Goal: Transaction & Acquisition: Book appointment/travel/reservation

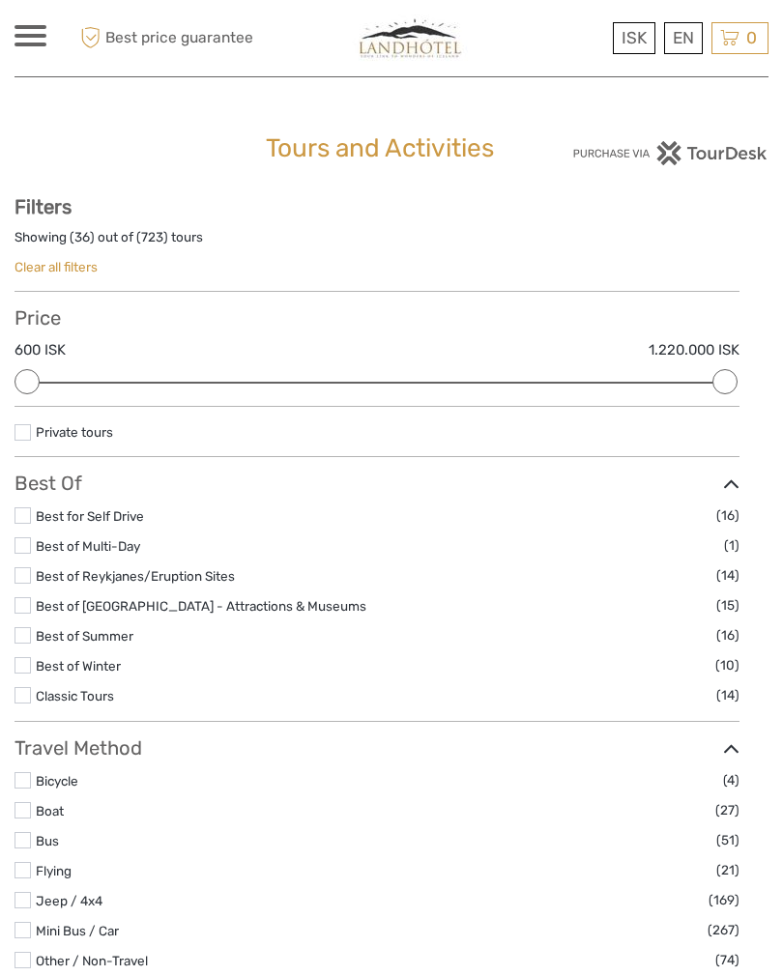
select select
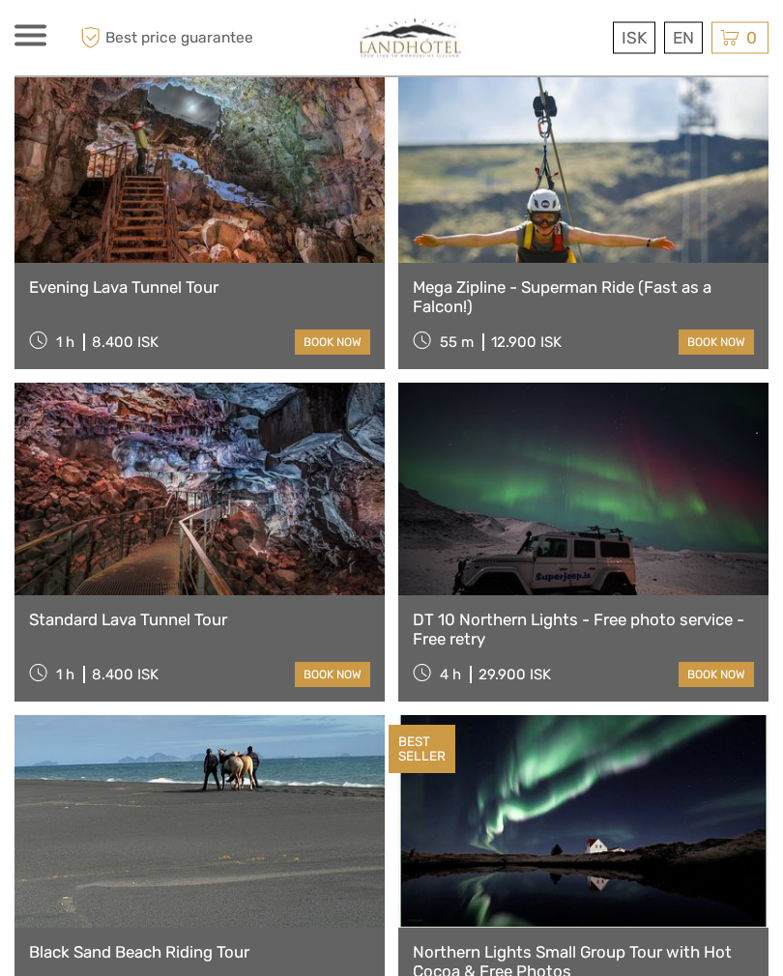
scroll to position [5589, 0]
click at [0, 0] on link "English" at bounding box center [0, 0] width 0 height 0
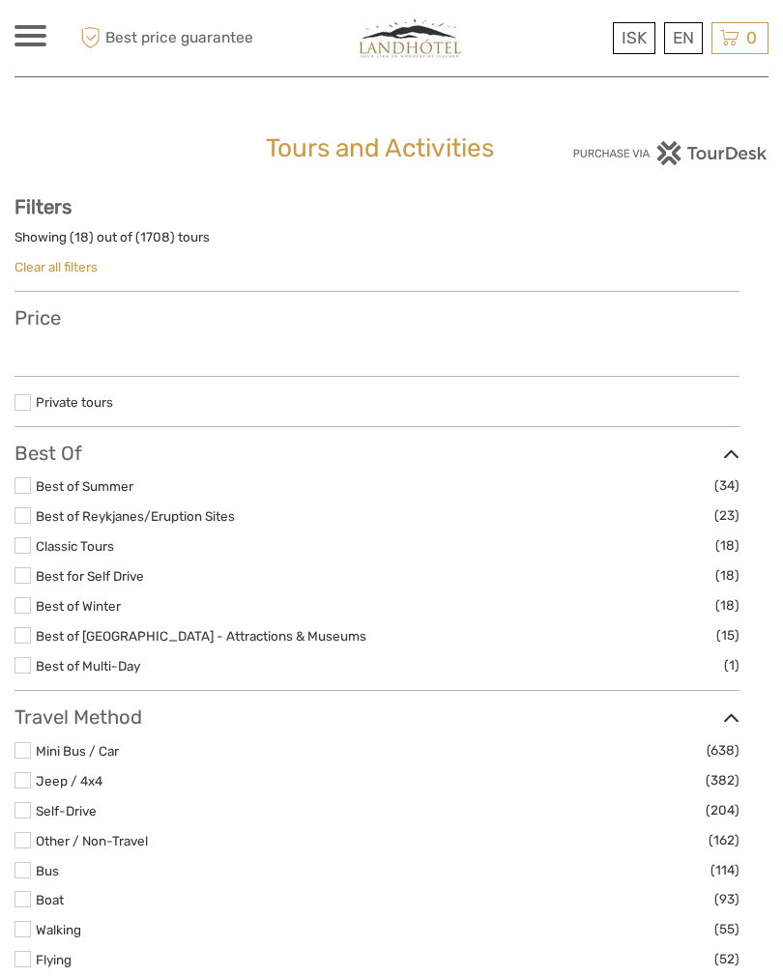
select select
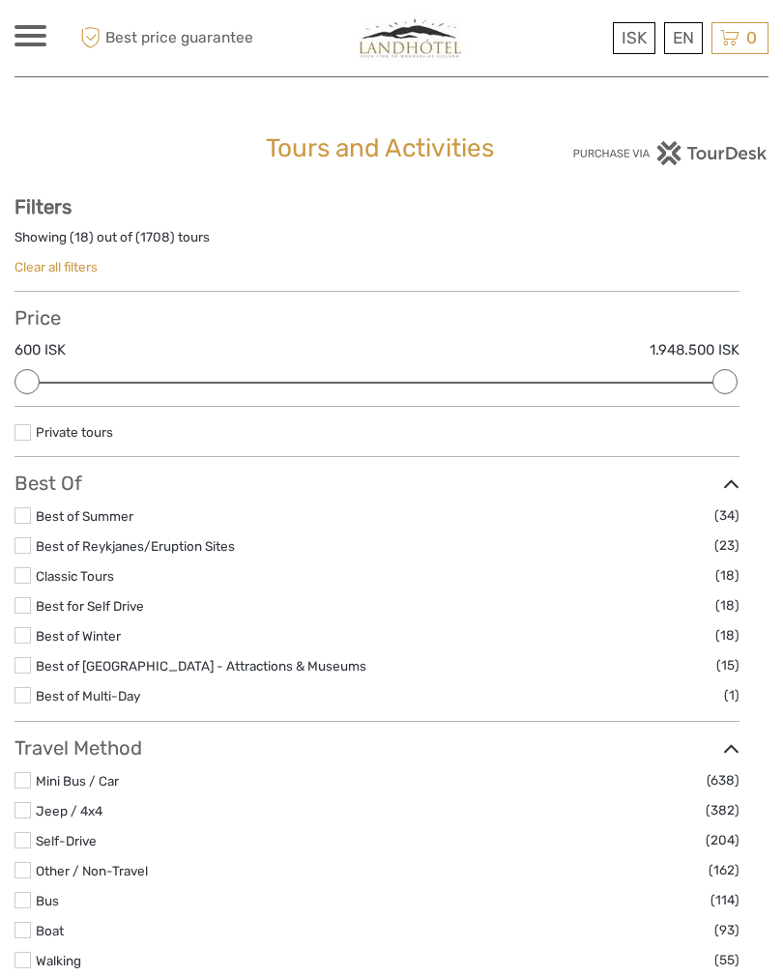
type input "03/10/2025"
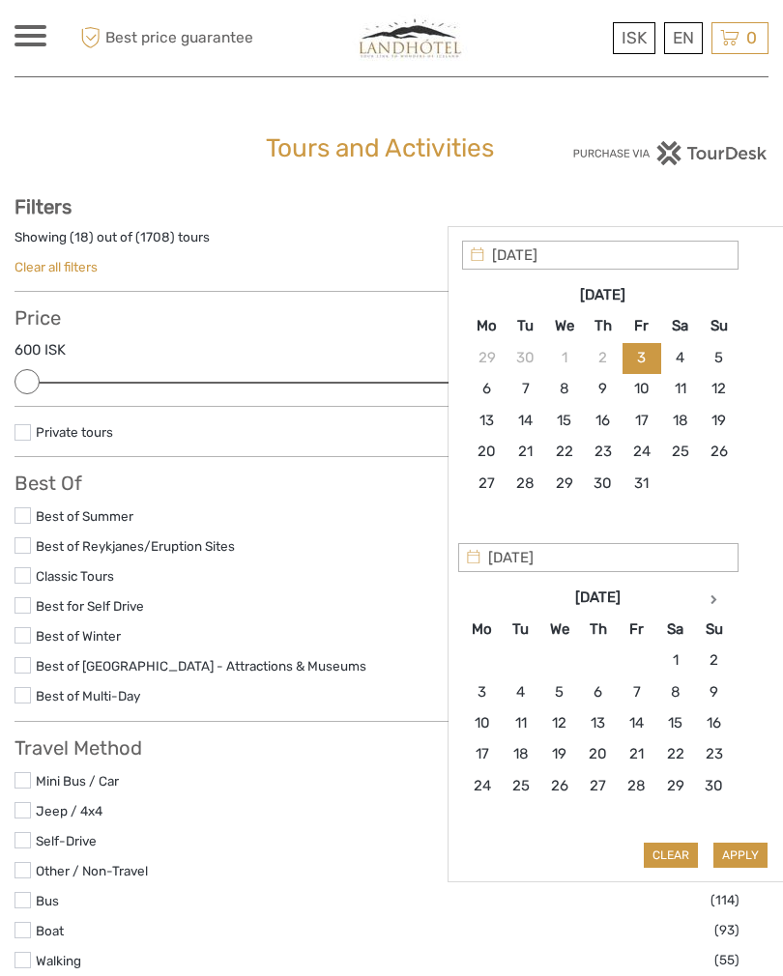
type input "04/10/2025"
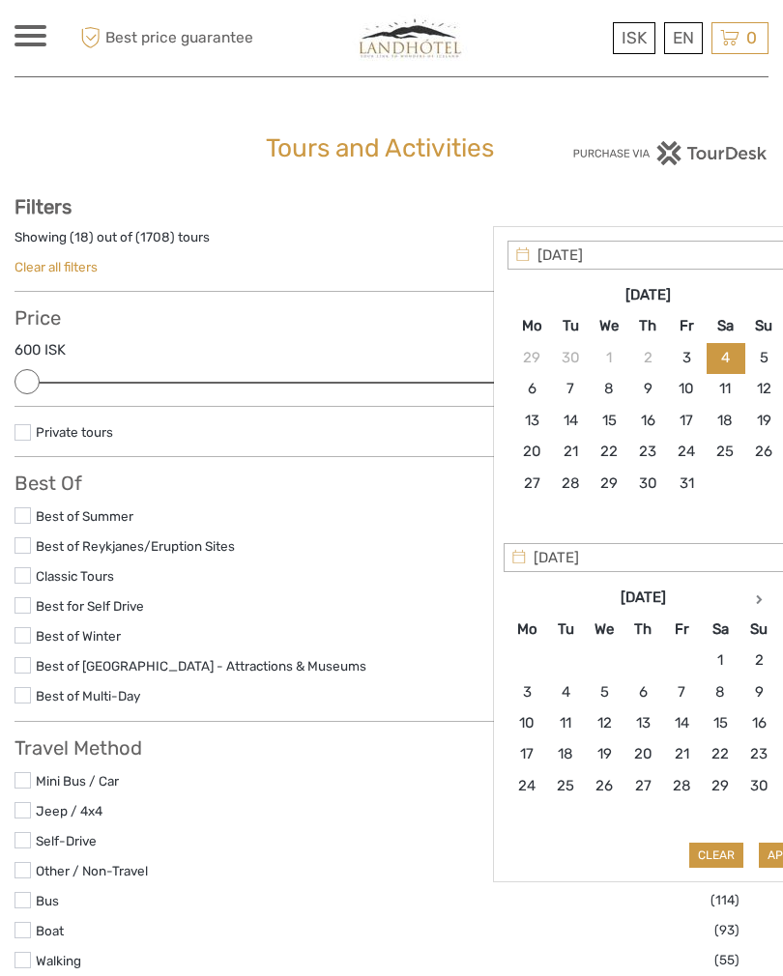
click at [774, 842] on button "Apply" at bounding box center [785, 854] width 54 height 25
type input "04/10/2025 - 04/10/2025"
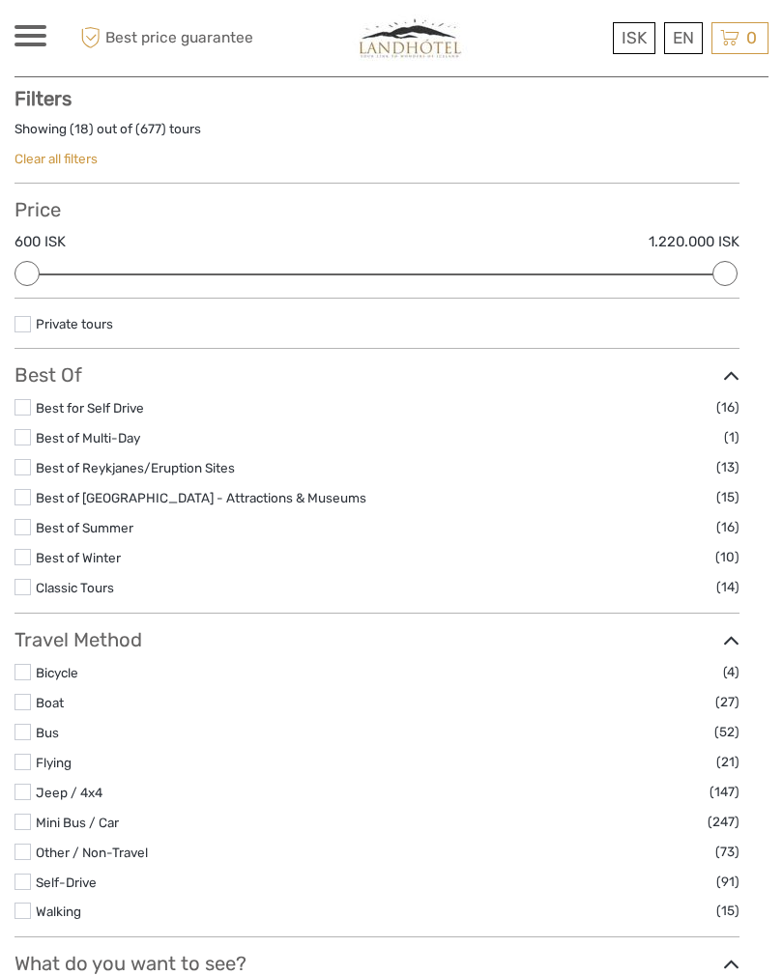
scroll to position [109, 0]
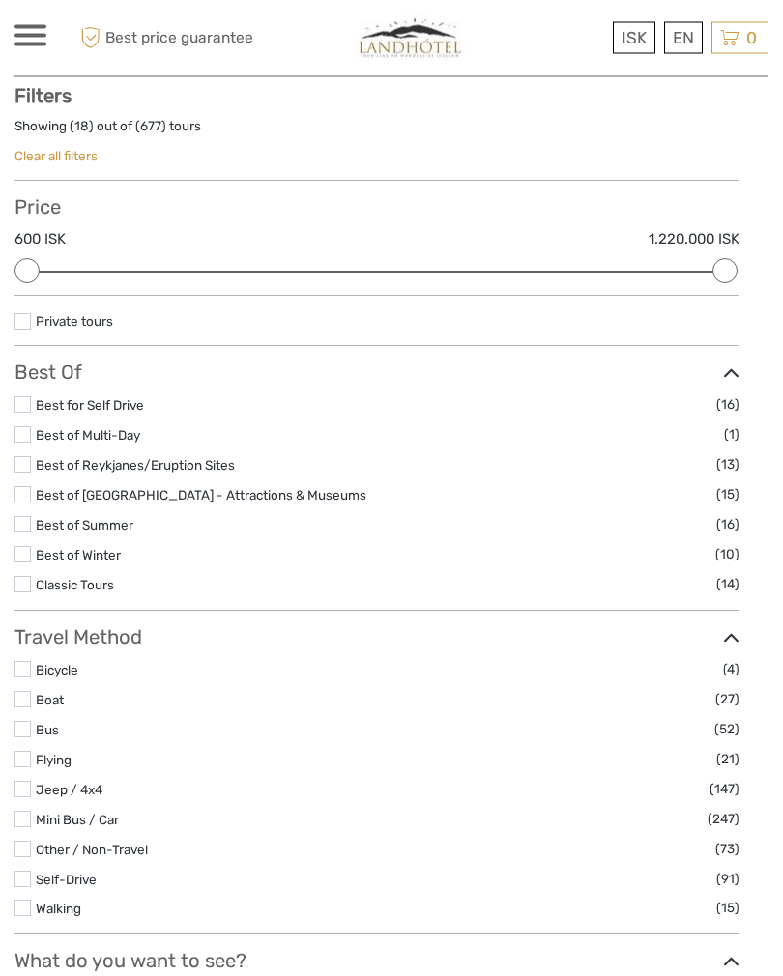
click at [530, 639] on div at bounding box center [391, 488] width 783 height 976
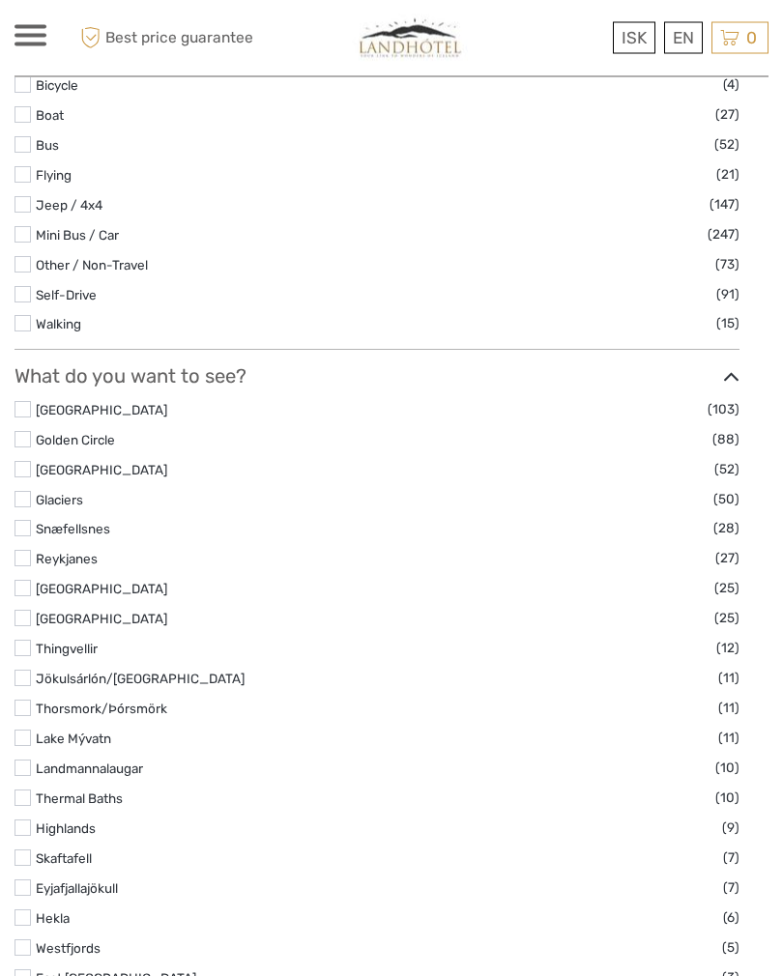
scroll to position [697, 0]
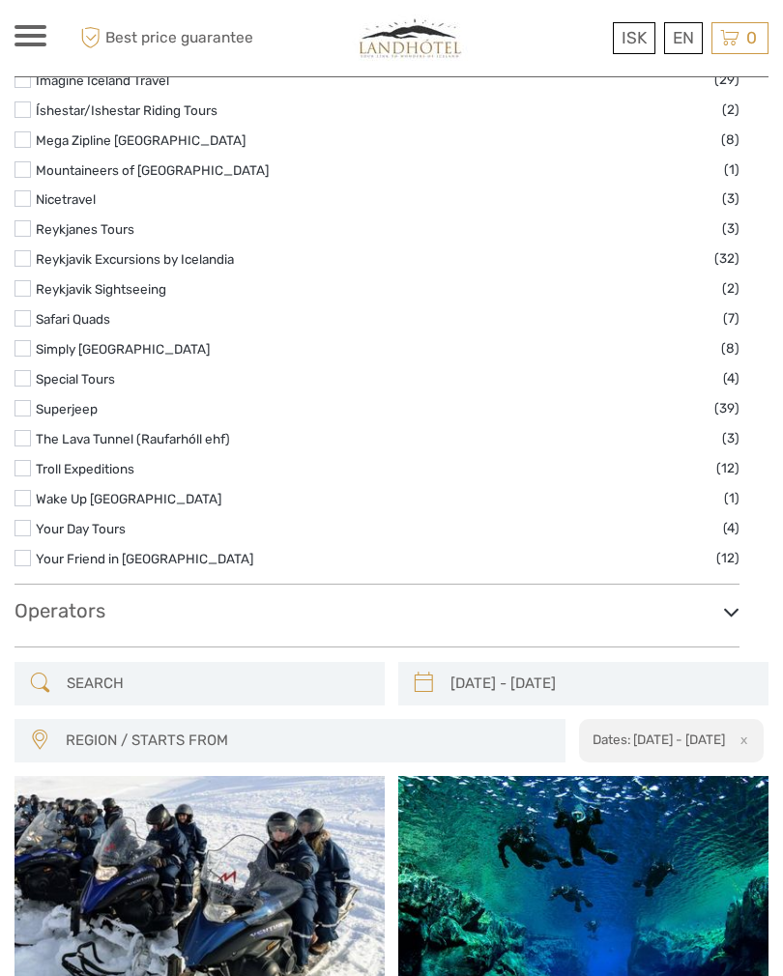
scroll to position [2838, 0]
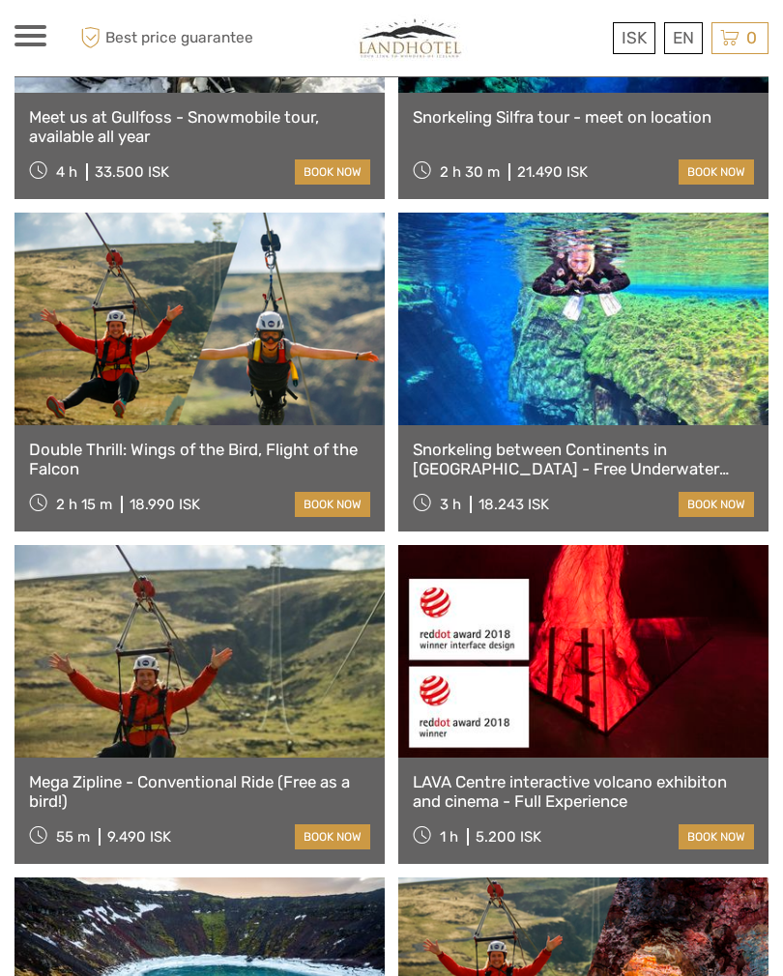
scroll to position [3733, 0]
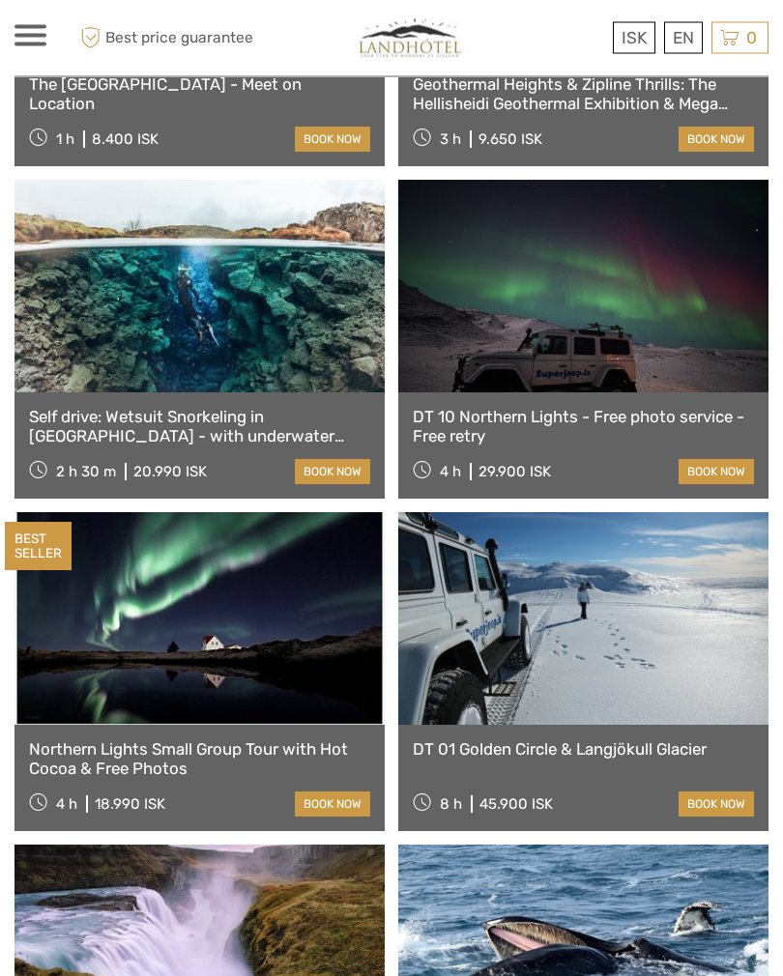
scroll to position [5762, 0]
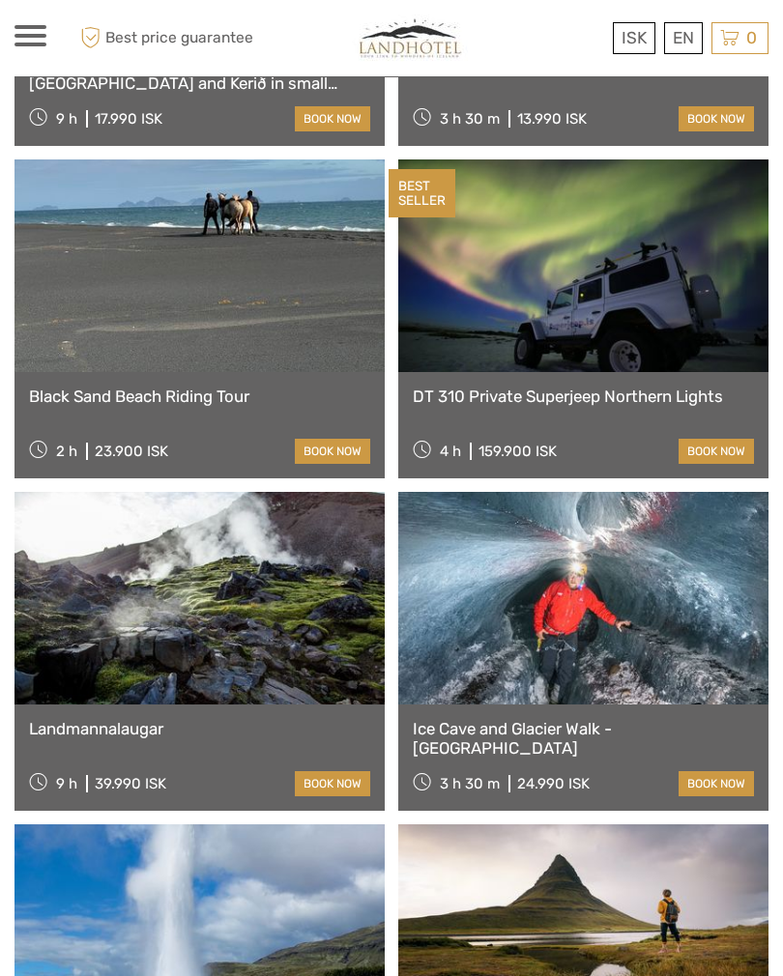
scroll to position [6778, 0]
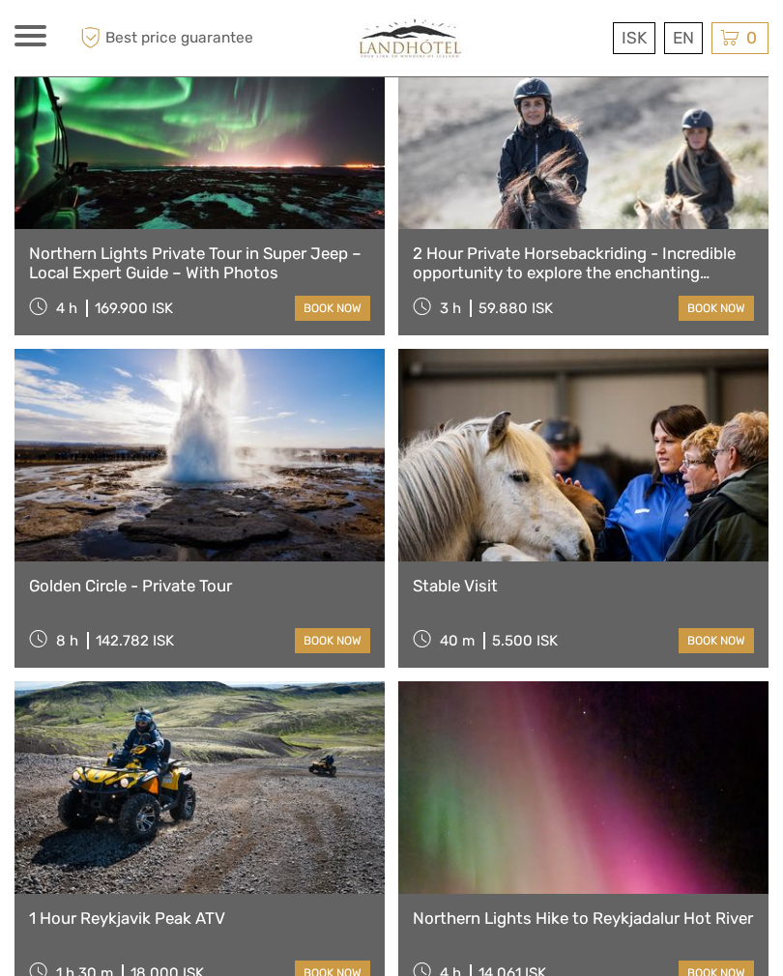
scroll to position [8915, 0]
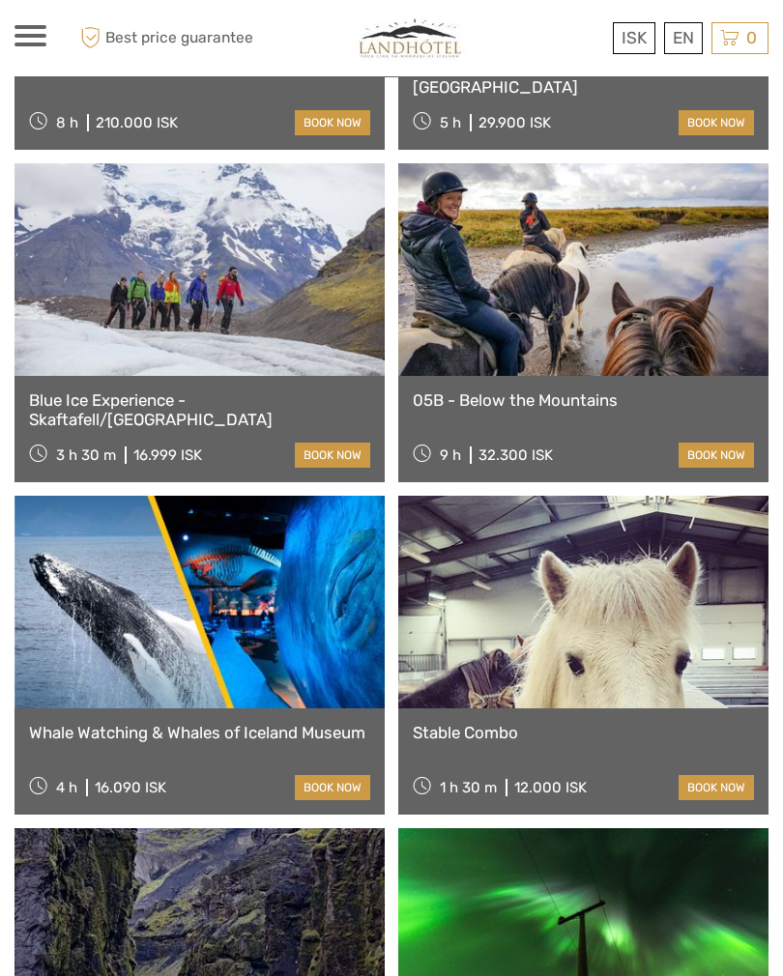
scroll to position [11764, 0]
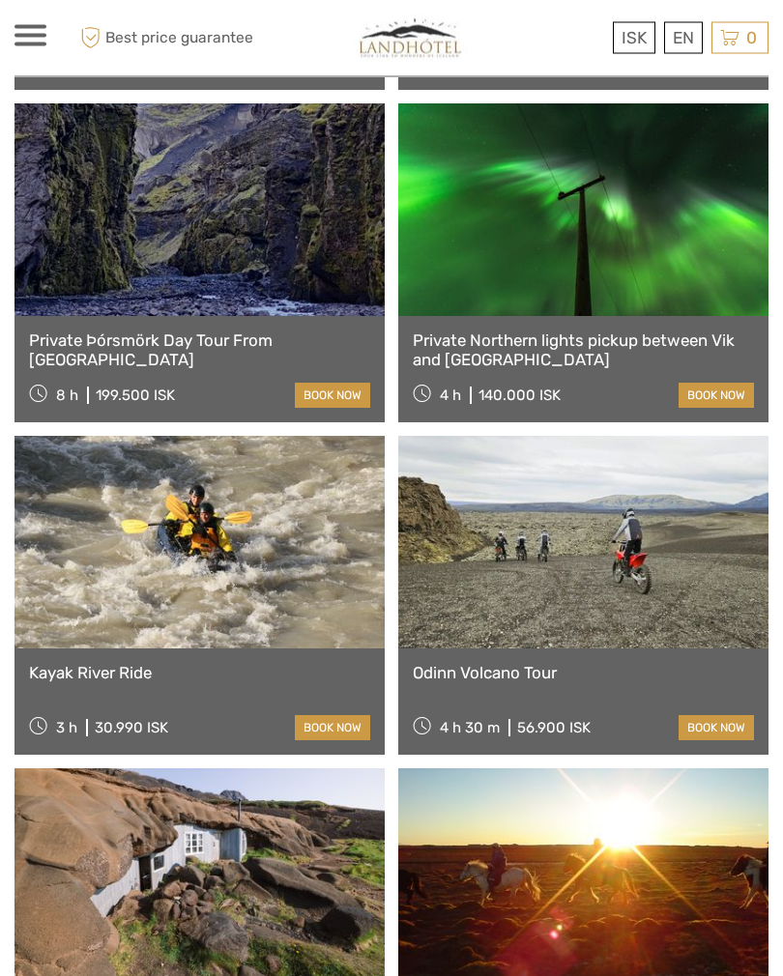
scroll to position [12483, 0]
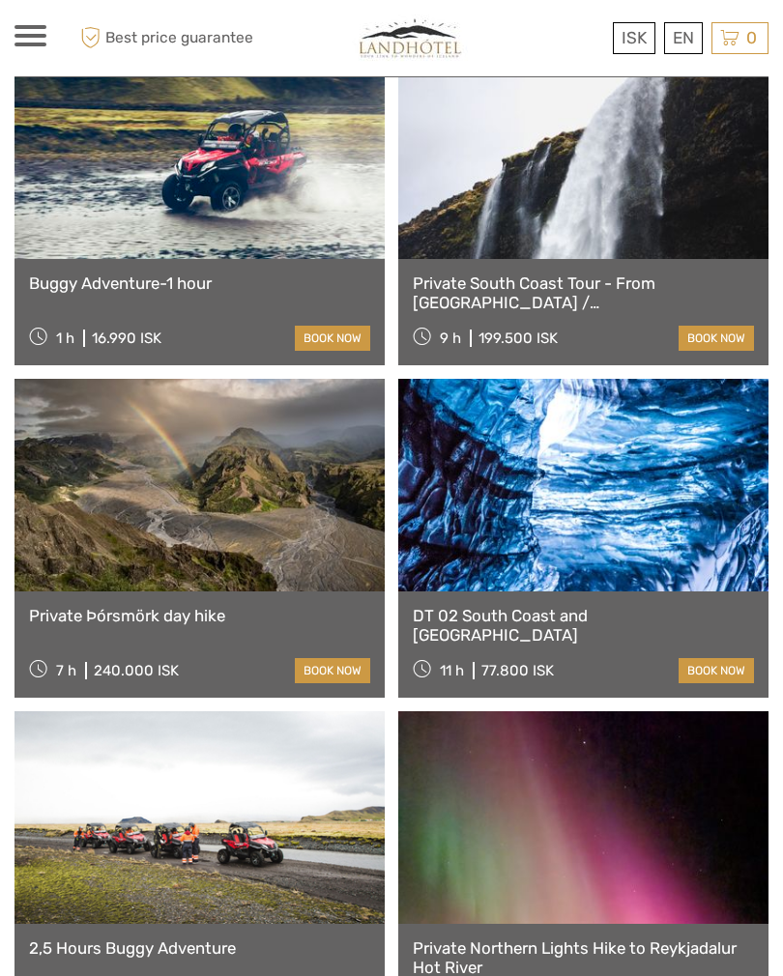
scroll to position [10546, 0]
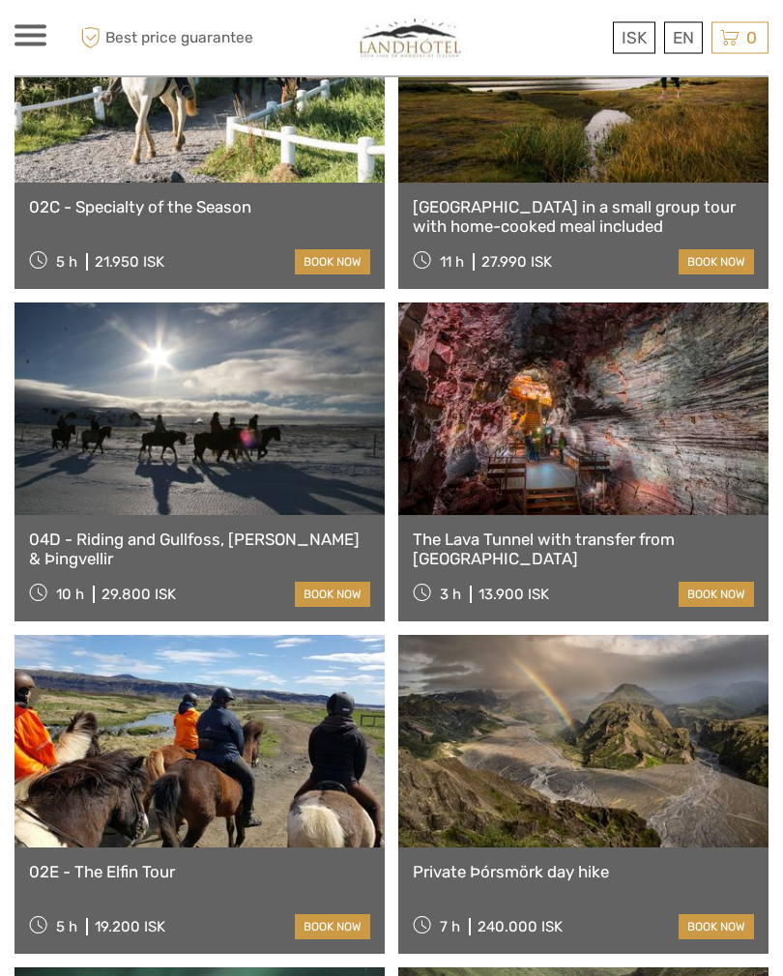
scroll to position [17604, 0]
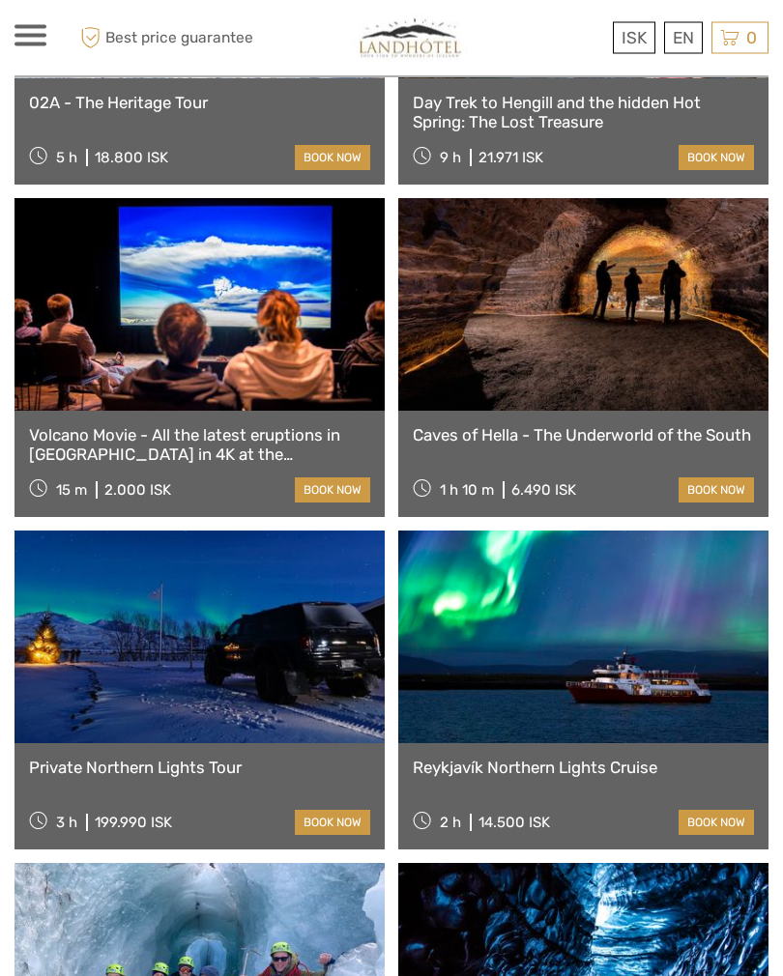
scroll to position [20036, 0]
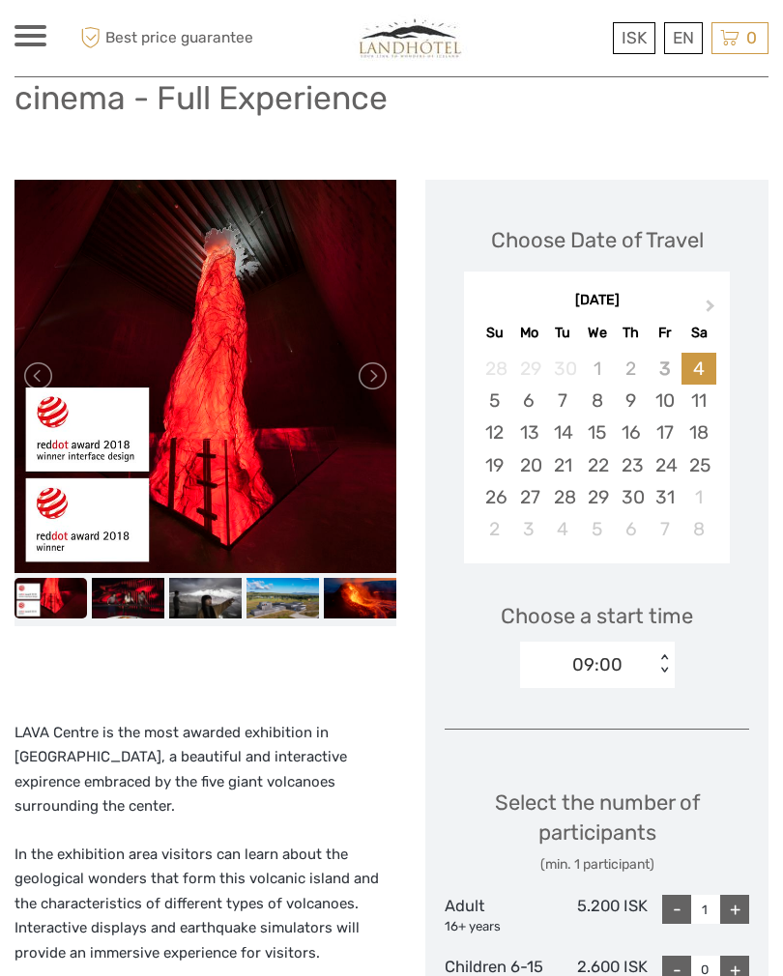
scroll to position [179, 0]
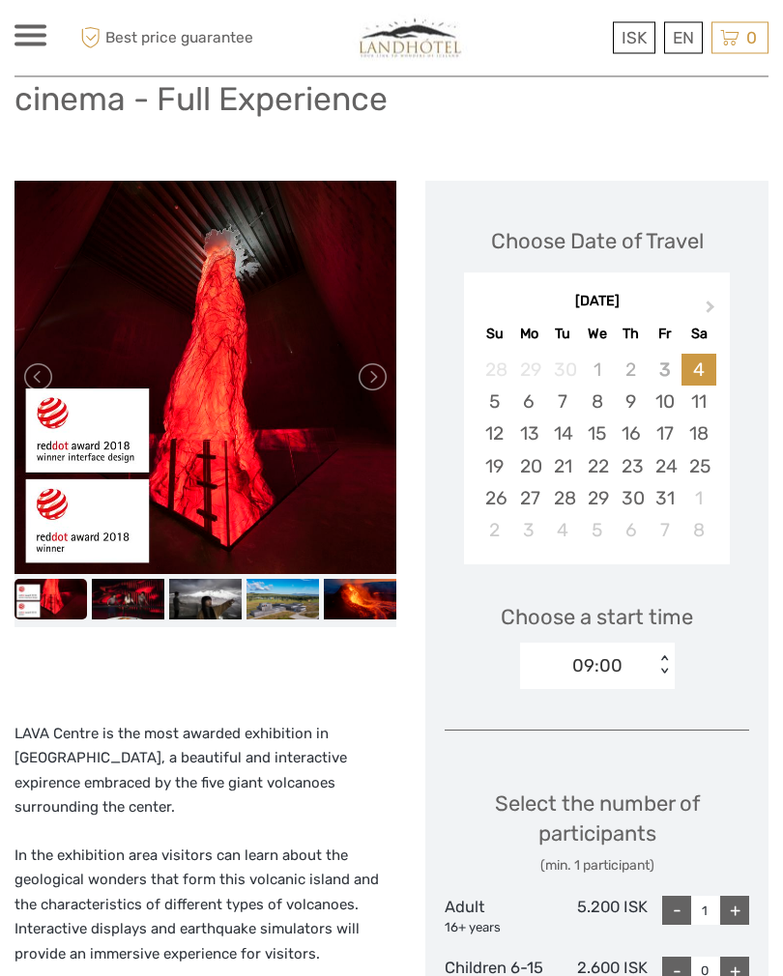
click at [385, 362] on link at bounding box center [371, 377] width 31 height 31
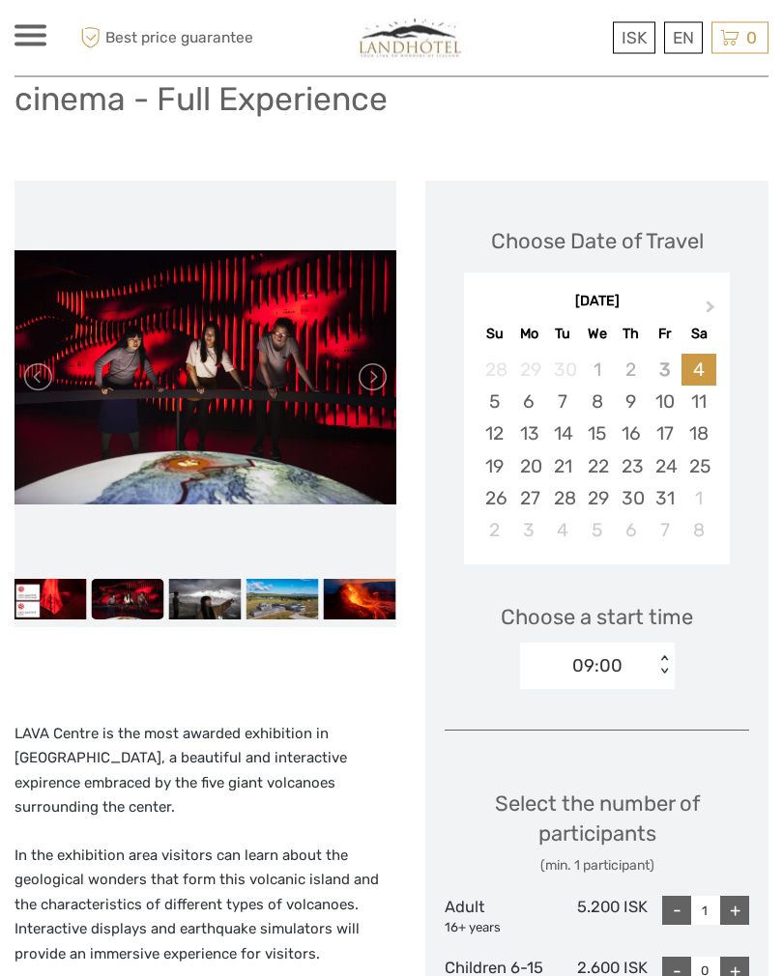
scroll to position [180, 0]
click at [385, 366] on link at bounding box center [371, 376] width 31 height 31
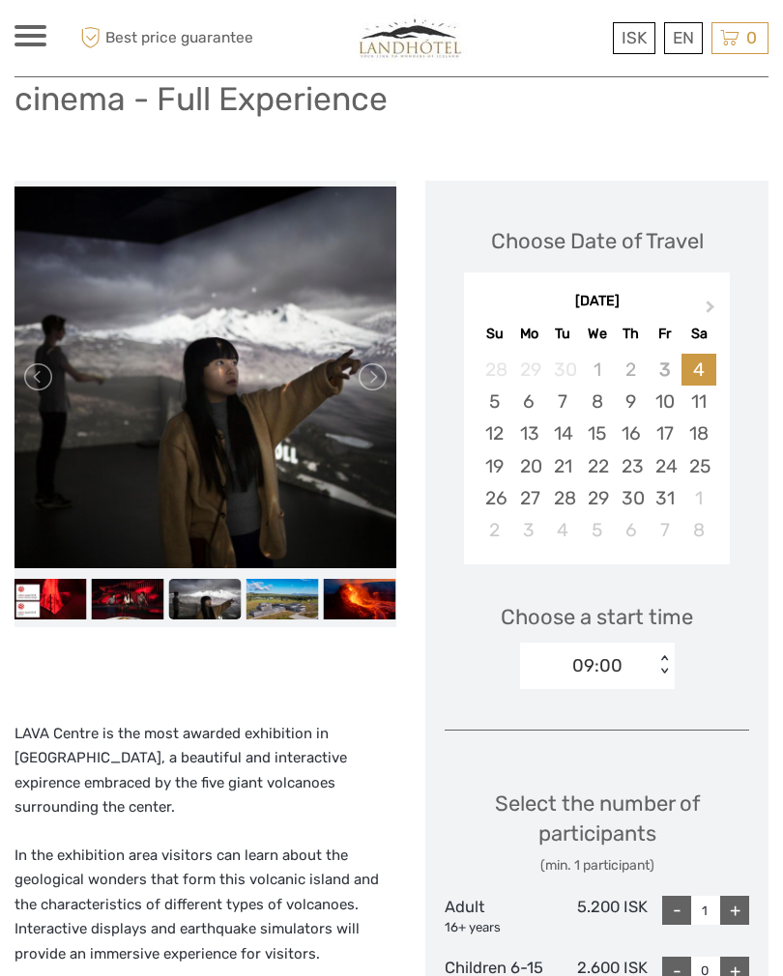
click at [385, 379] on link at bounding box center [371, 376] width 31 height 31
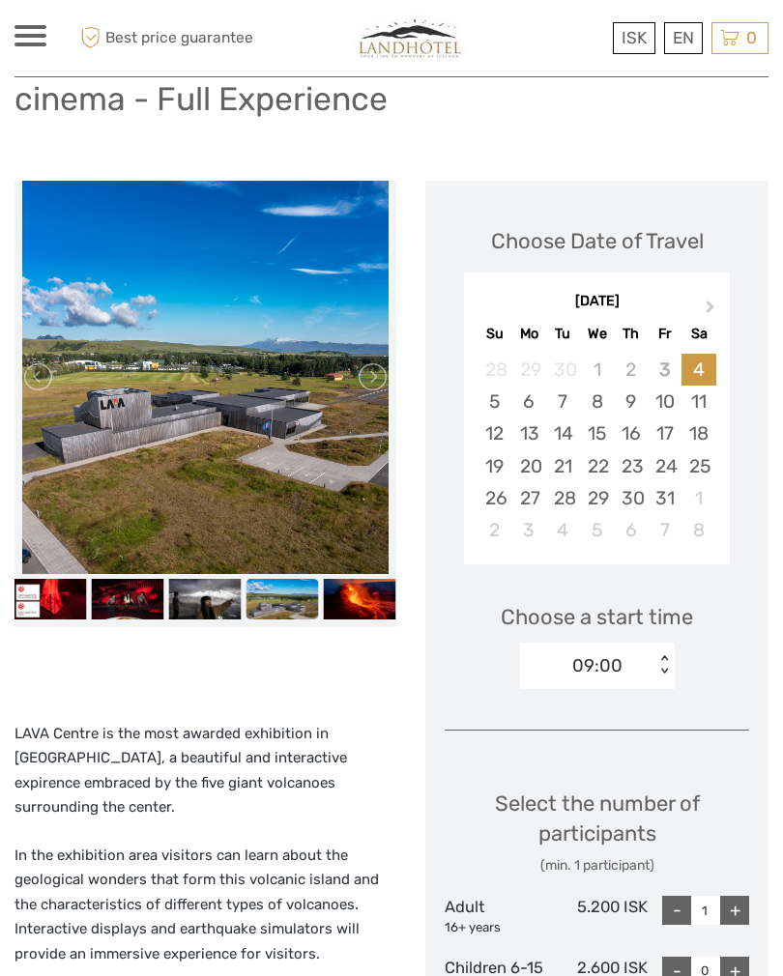
click at [382, 384] on link at bounding box center [371, 376] width 31 height 31
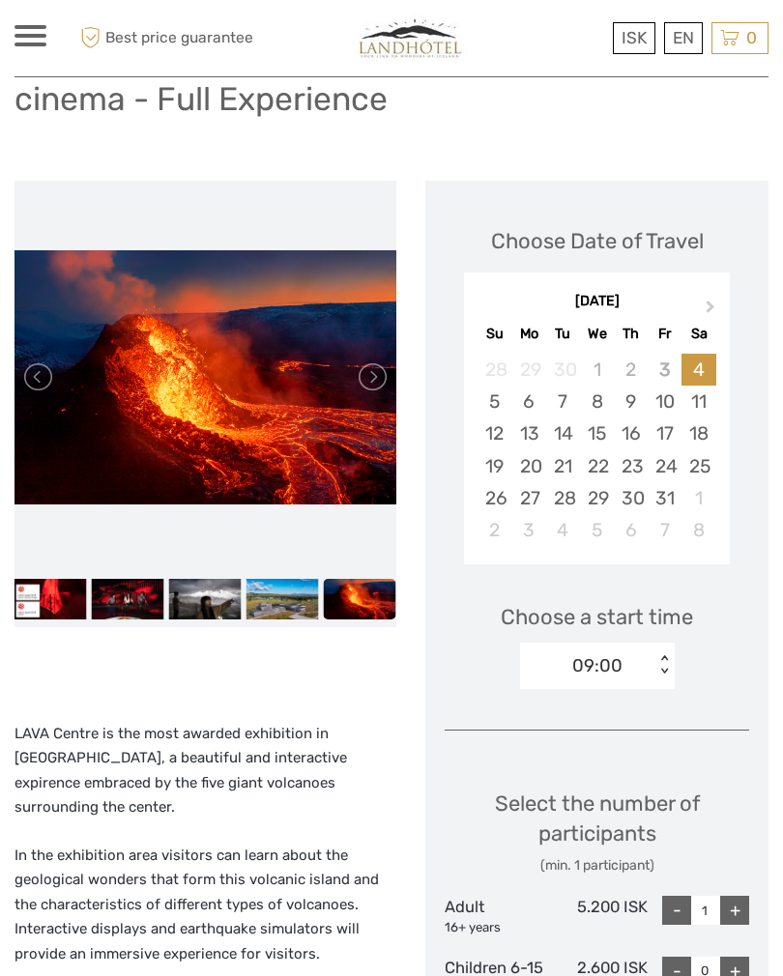
click at [378, 385] on link at bounding box center [371, 376] width 31 height 31
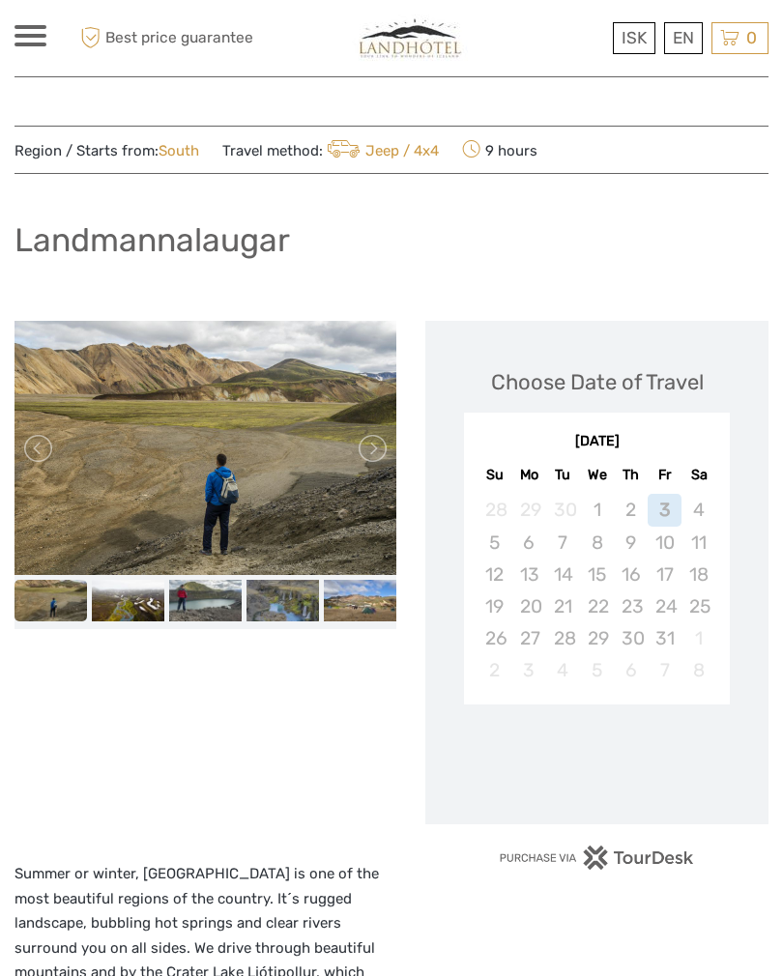
click at [379, 446] on link at bounding box center [371, 448] width 31 height 31
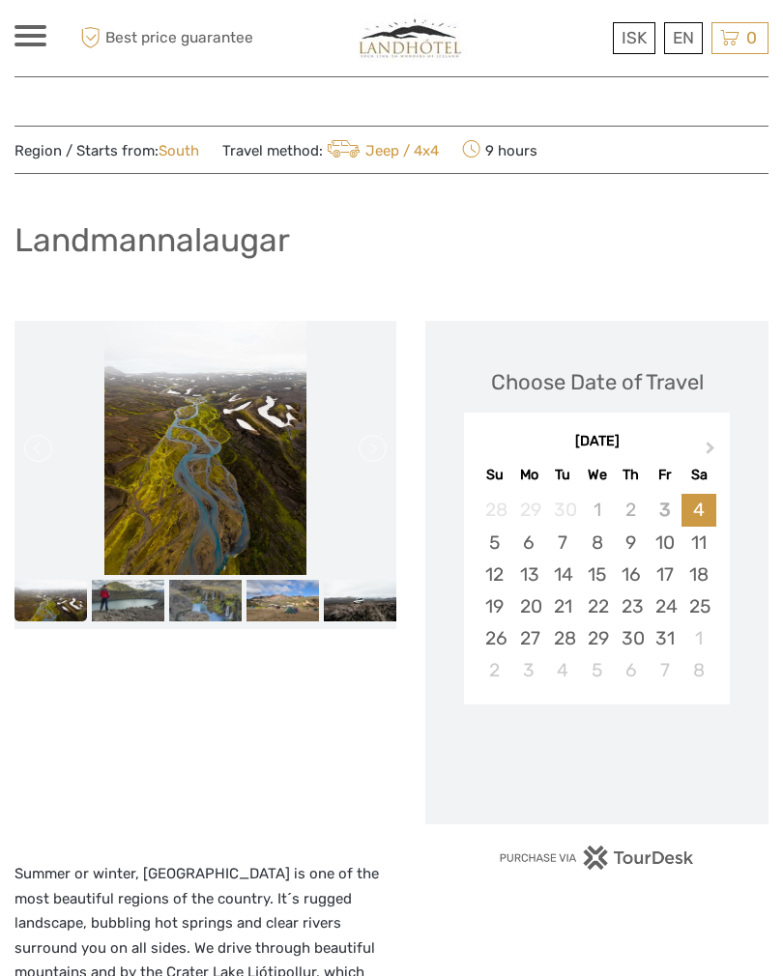
click at [384, 443] on link at bounding box center [371, 448] width 31 height 31
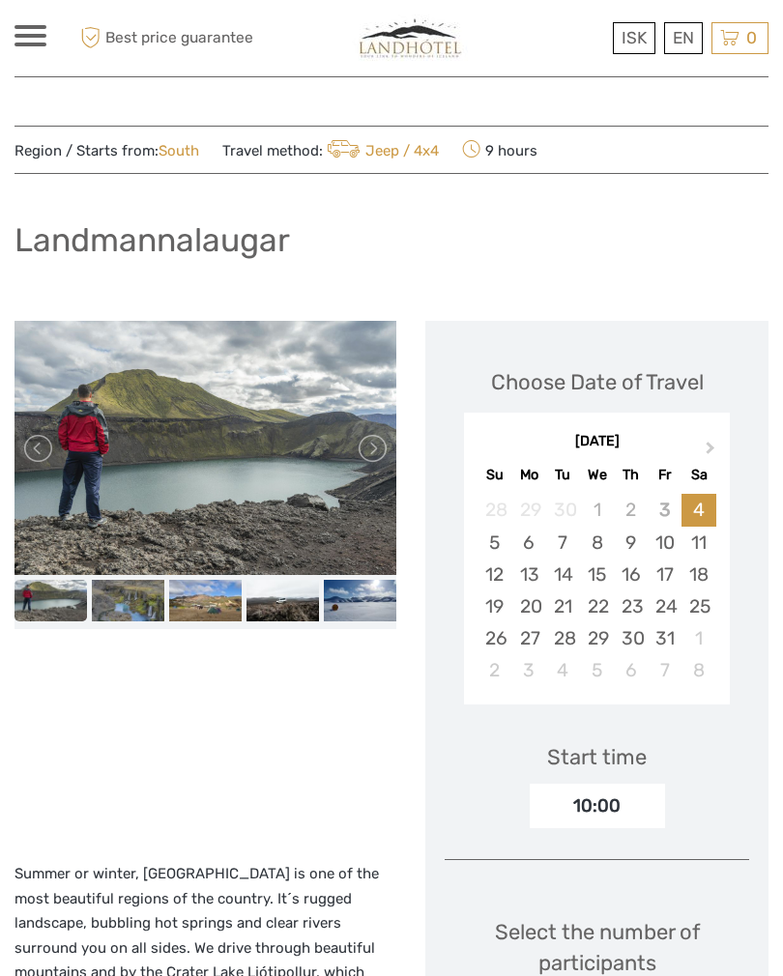
click at [385, 440] on link at bounding box center [371, 448] width 31 height 31
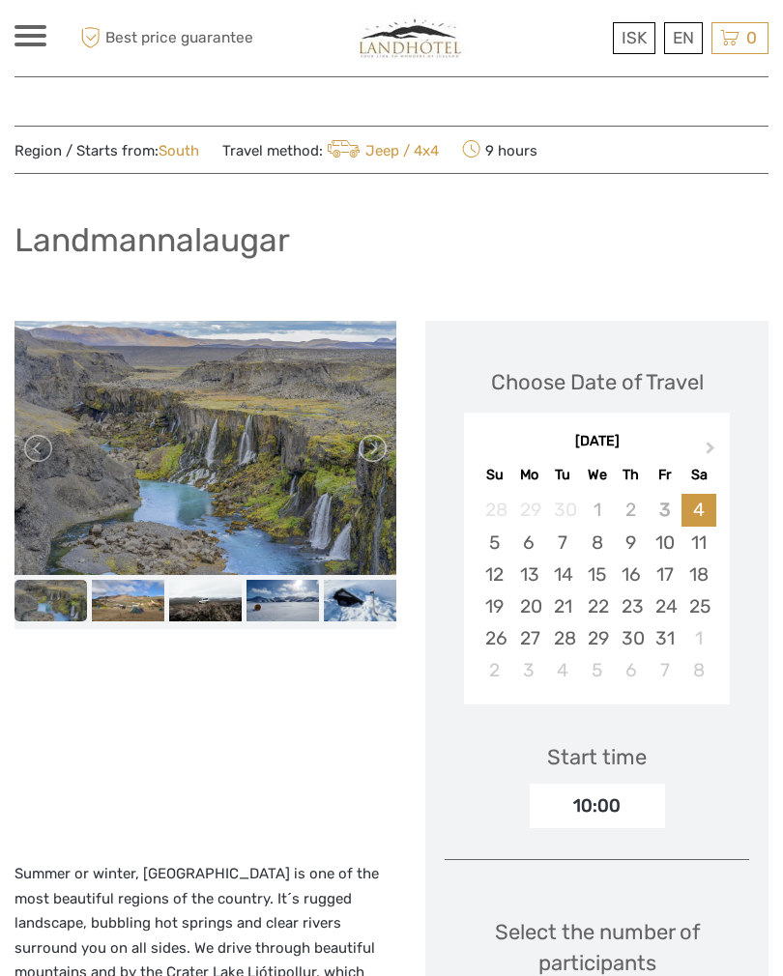
click at [381, 443] on link at bounding box center [371, 448] width 31 height 31
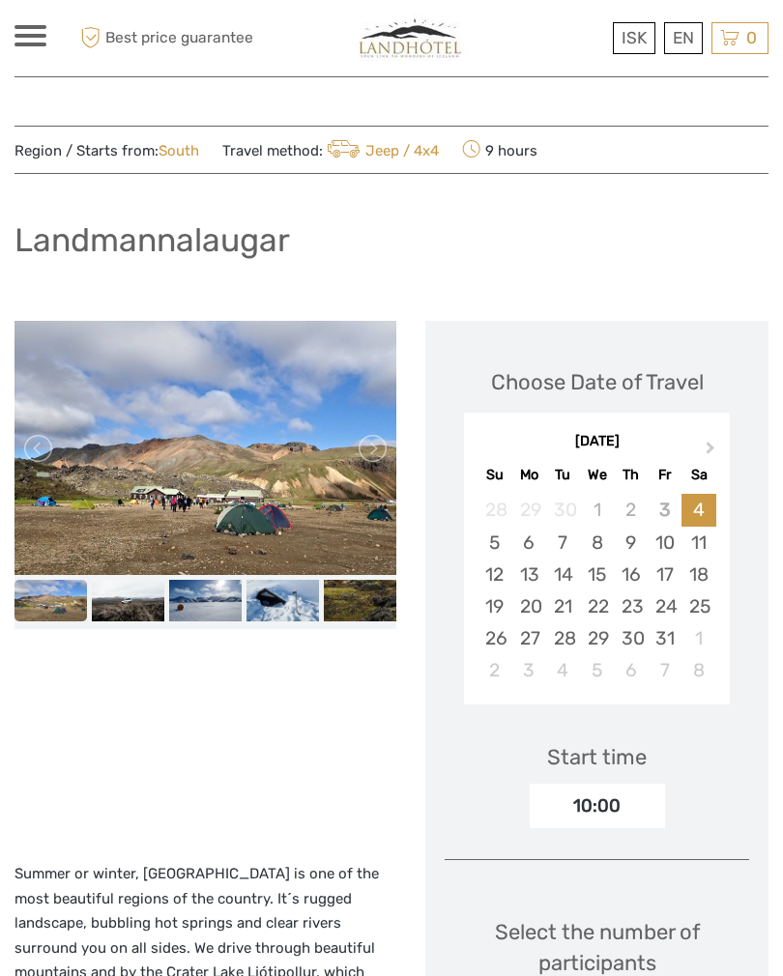
click at [378, 450] on link at bounding box center [371, 448] width 31 height 31
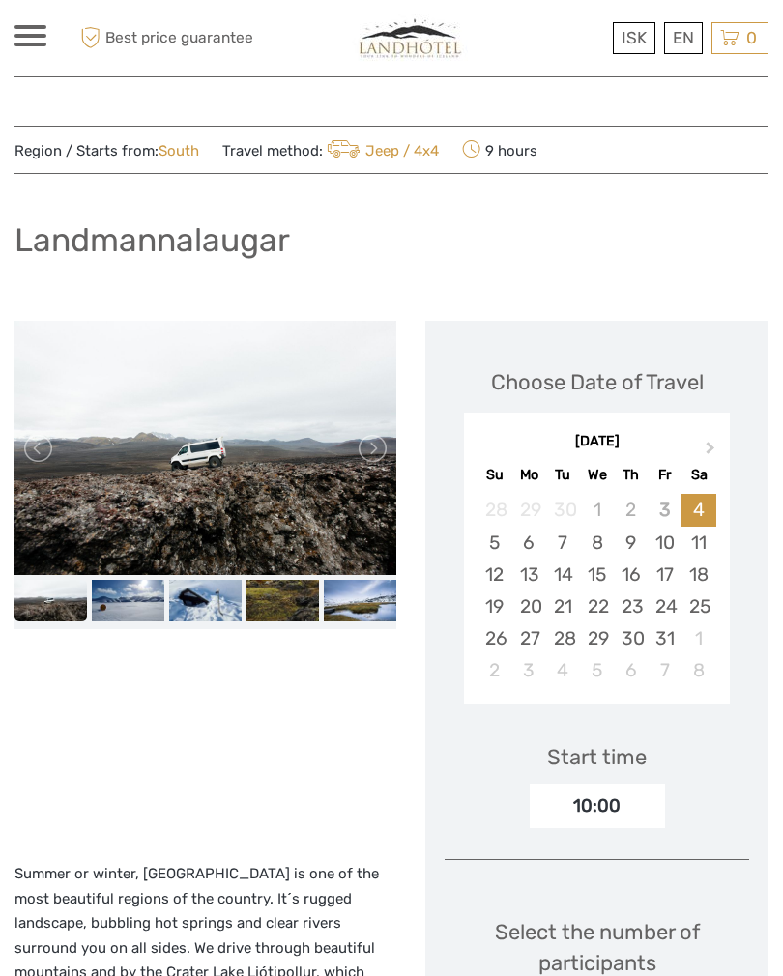
click at [384, 449] on link at bounding box center [371, 448] width 31 height 31
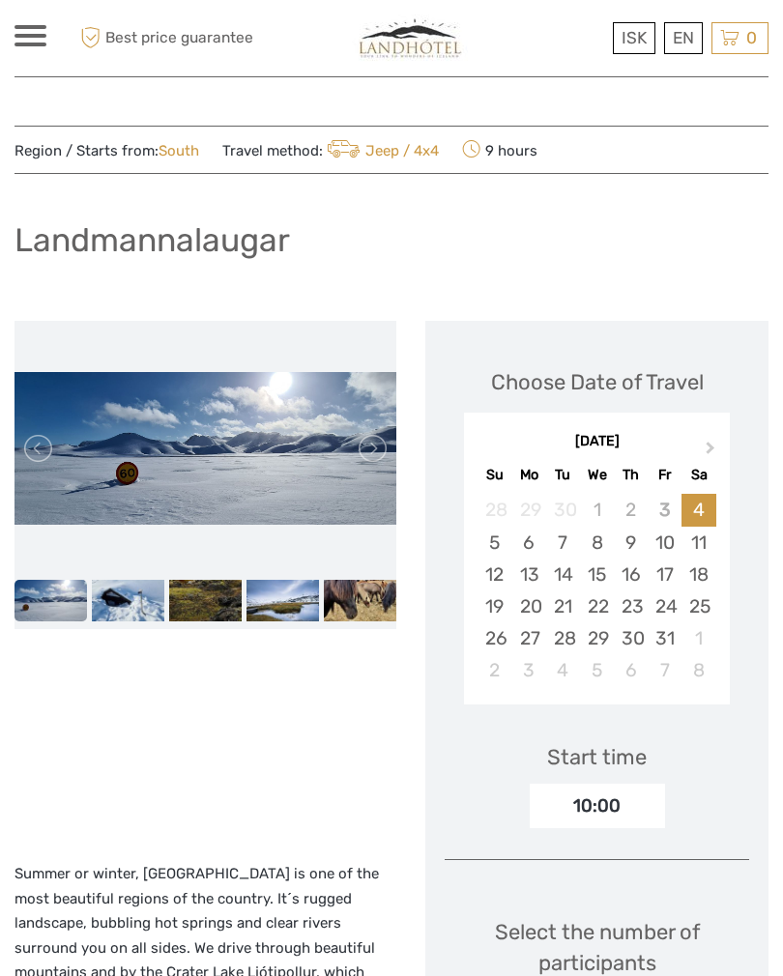
click at [381, 445] on link at bounding box center [371, 448] width 31 height 31
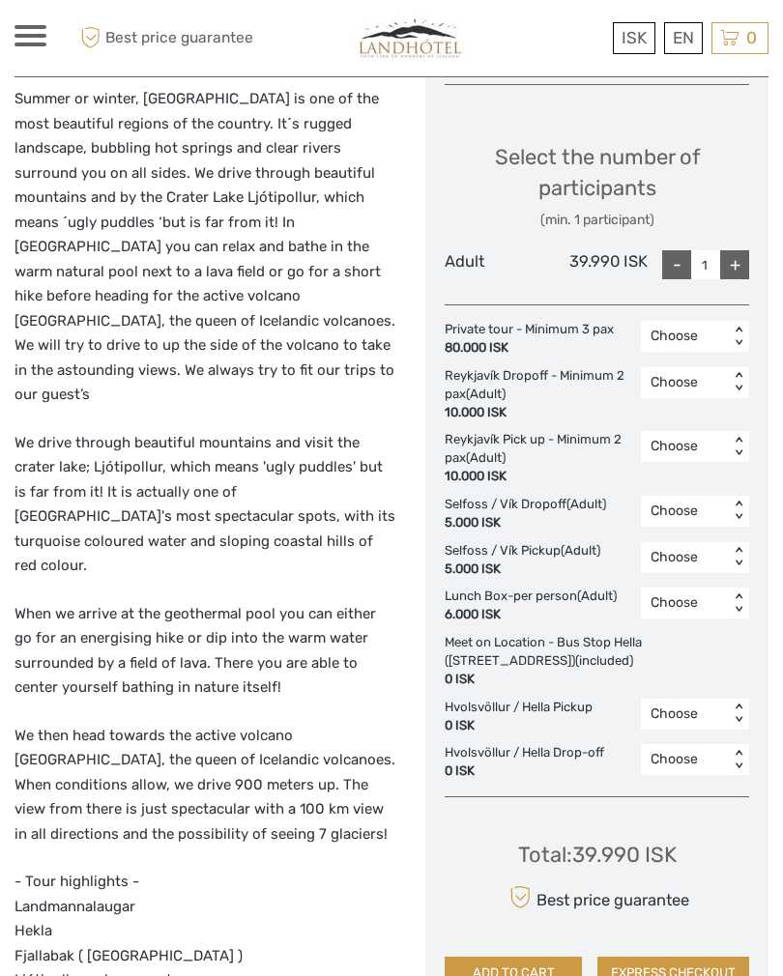
scroll to position [778, 0]
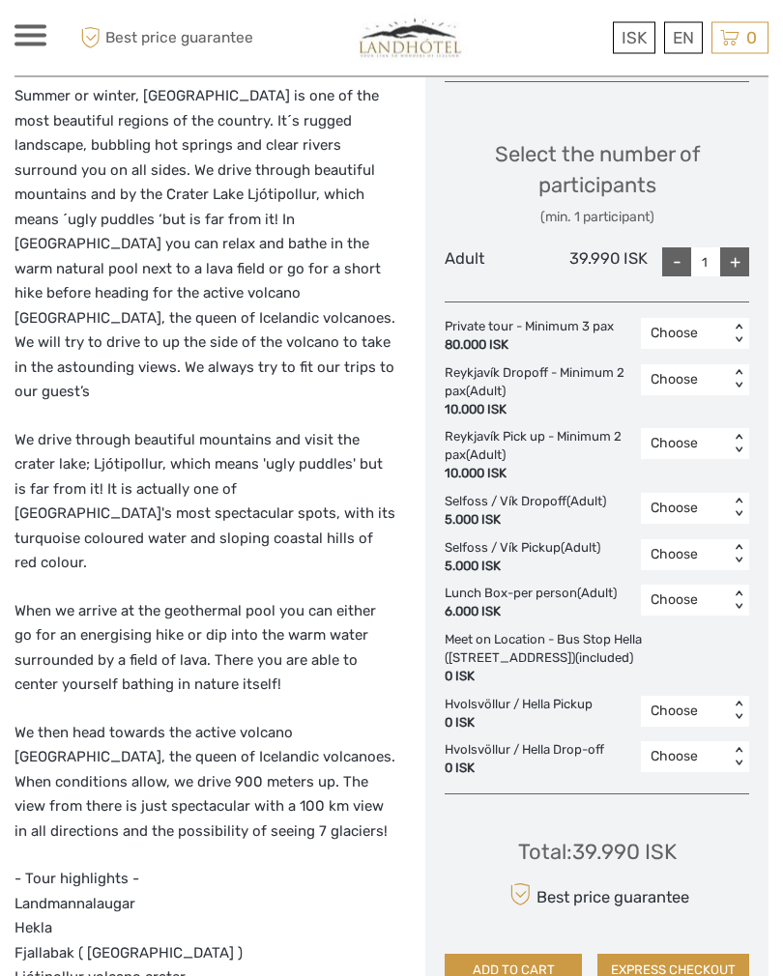
click at [727, 253] on div "+" at bounding box center [734, 262] width 29 height 29
type input "2"
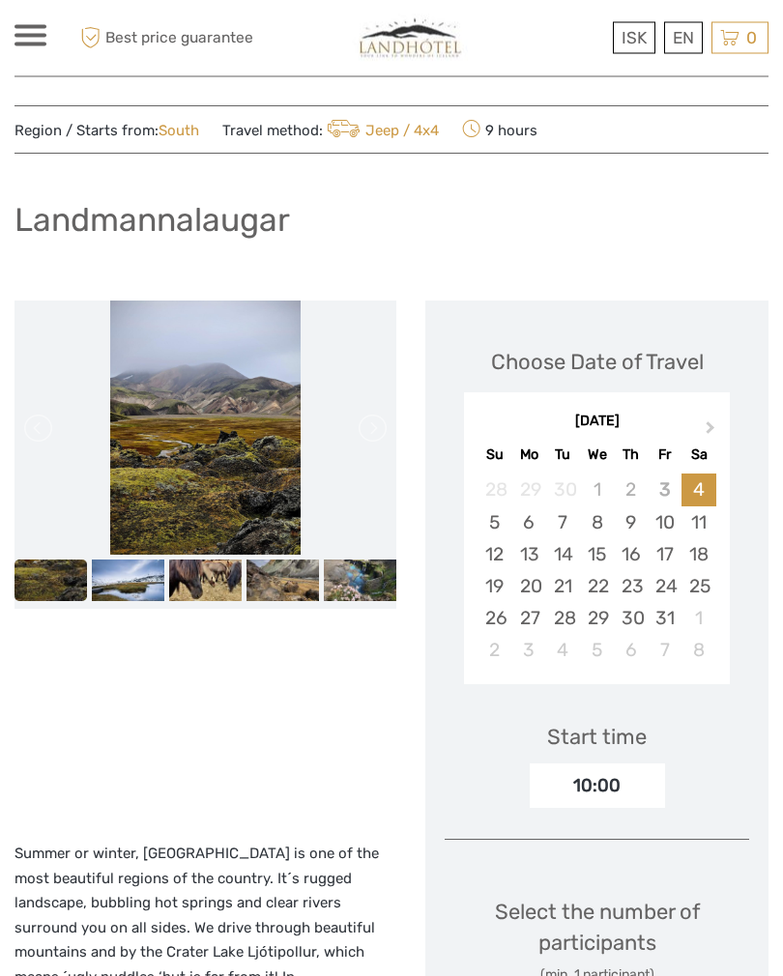
scroll to position [0, 0]
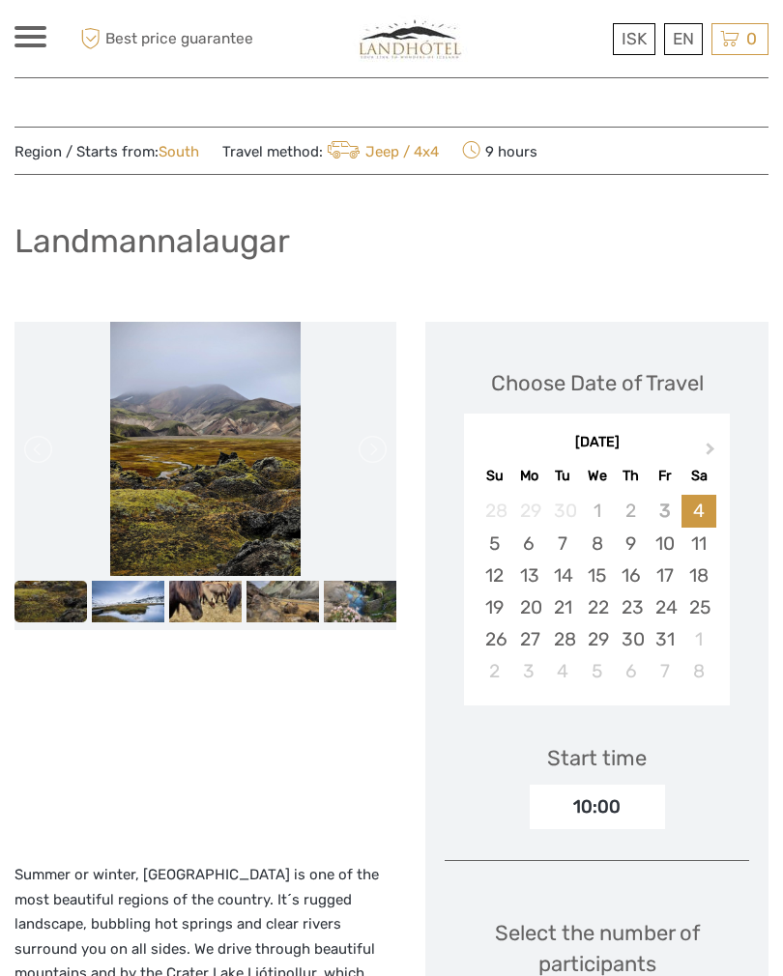
click at [384, 451] on link at bounding box center [371, 448] width 31 height 31
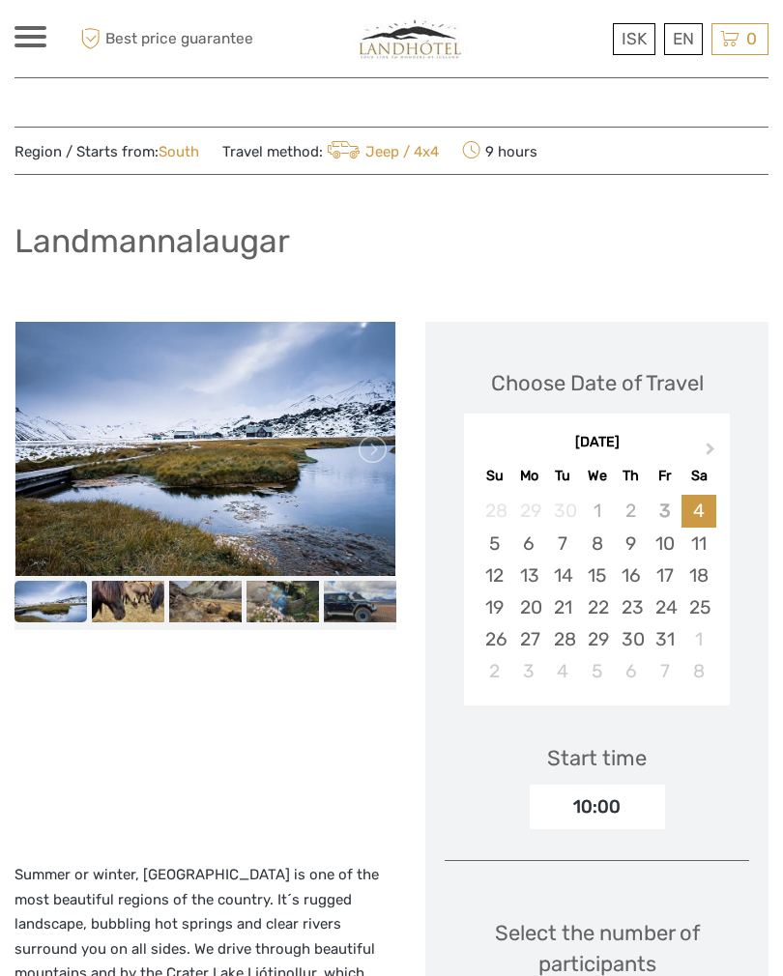
click at [372, 459] on link at bounding box center [371, 448] width 31 height 31
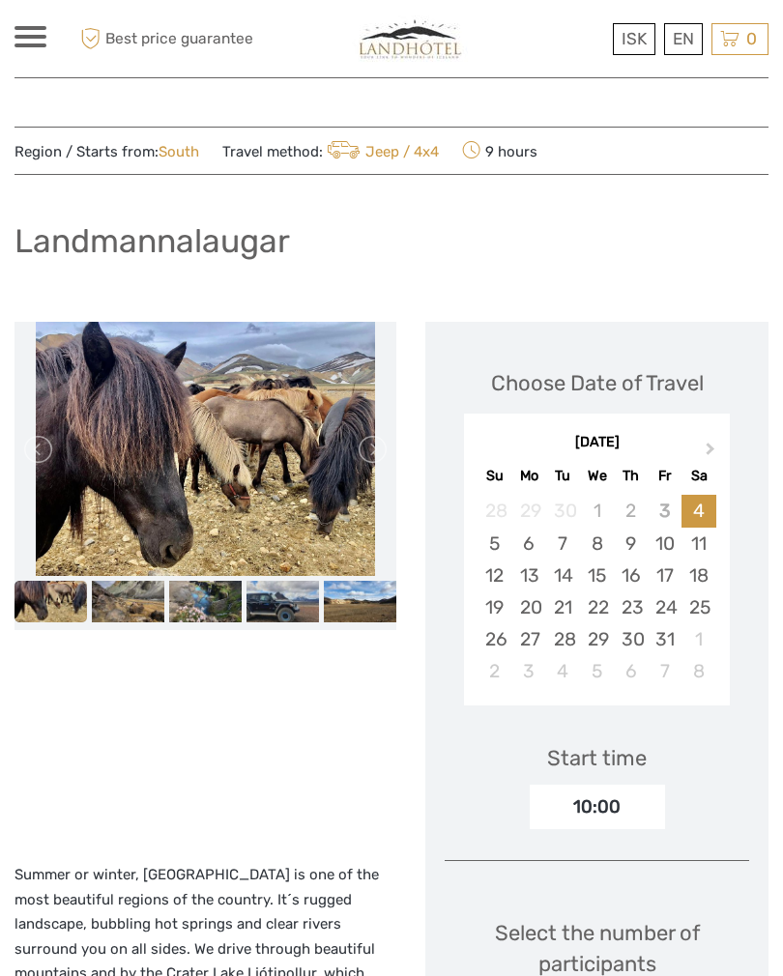
click at [383, 434] on link at bounding box center [371, 448] width 31 height 31
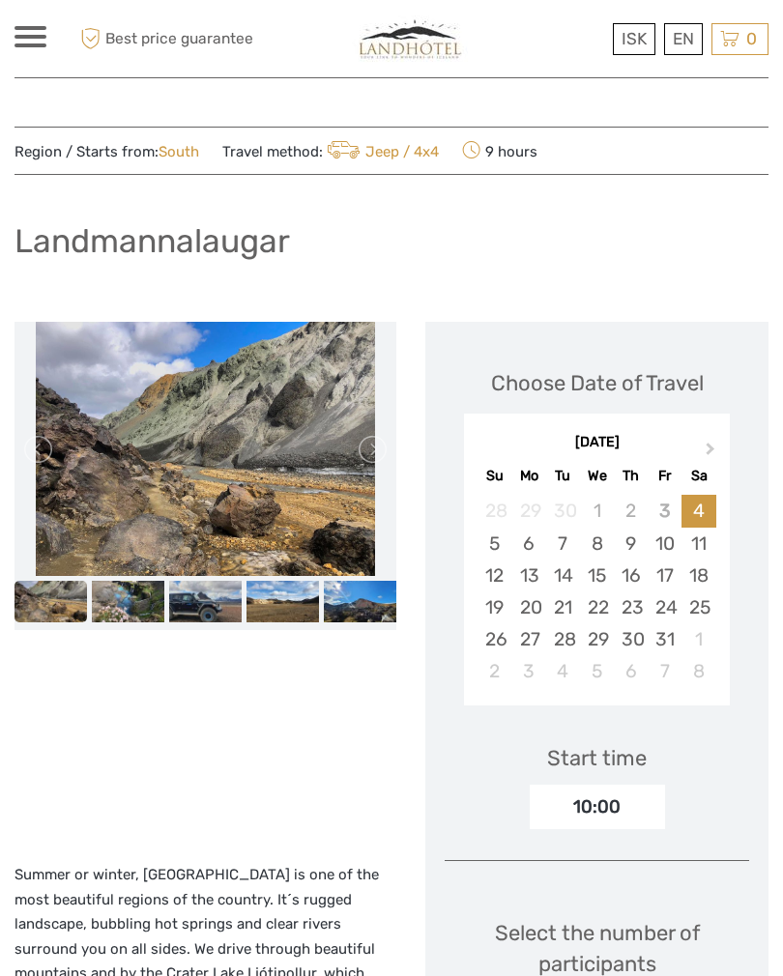
click at [384, 442] on link at bounding box center [371, 448] width 31 height 31
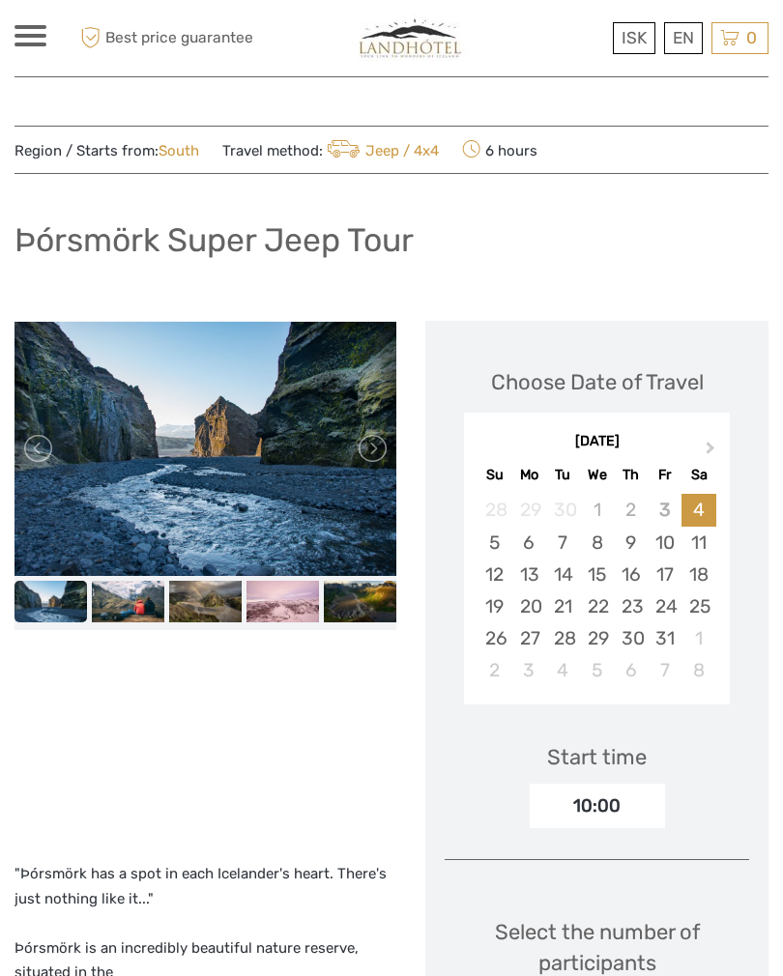
click at [360, 437] on link at bounding box center [371, 448] width 31 height 31
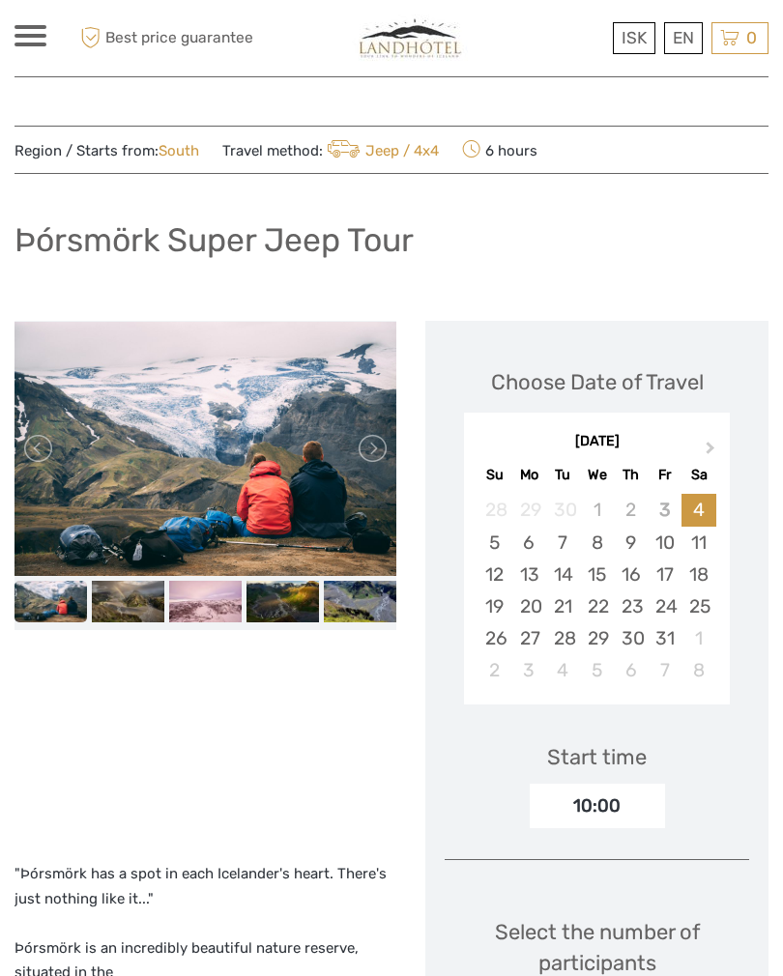
click at [373, 445] on link at bounding box center [371, 448] width 31 height 31
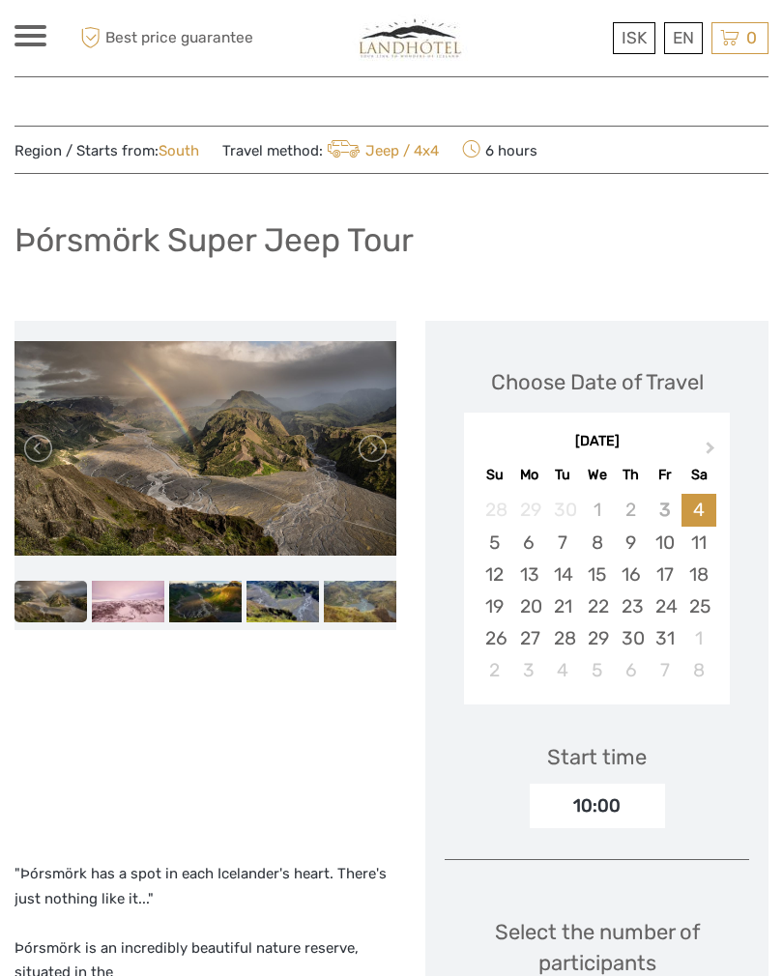
click at [375, 452] on link at bounding box center [371, 448] width 31 height 31
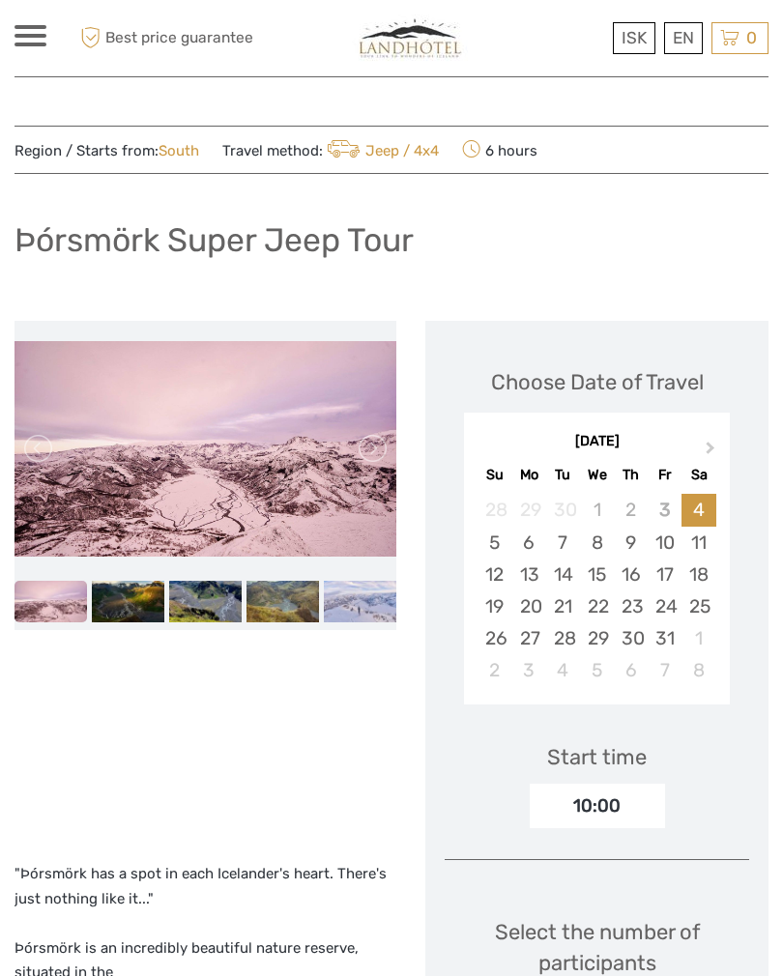
click at [369, 449] on link at bounding box center [371, 448] width 31 height 31
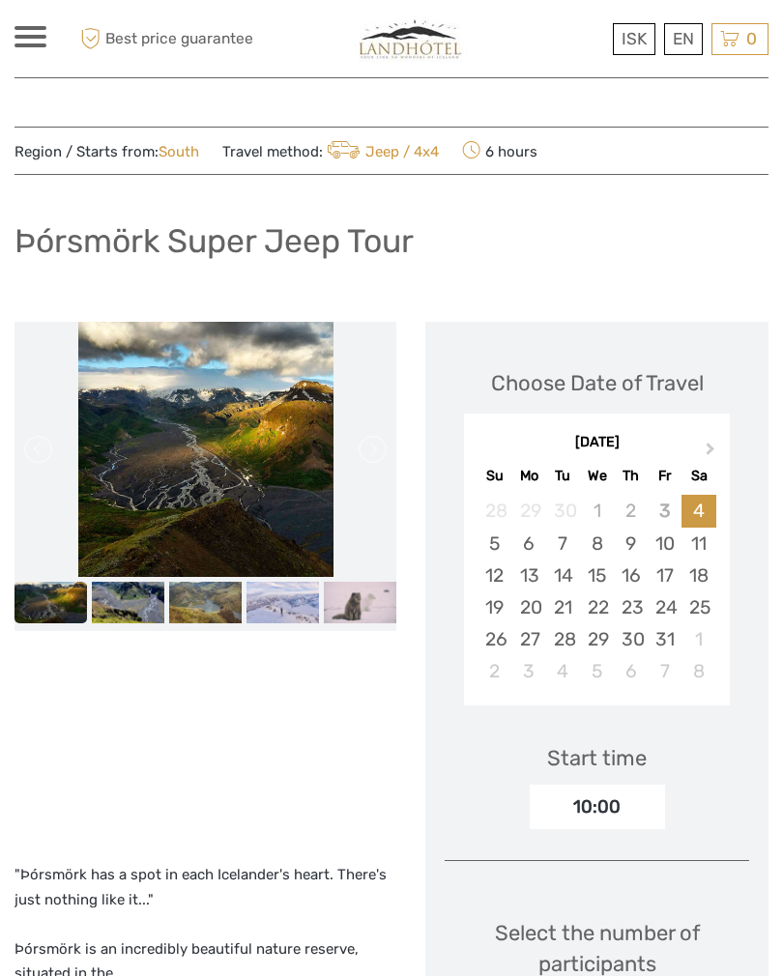
click at [136, 584] on img at bounding box center [128, 601] width 72 height 41
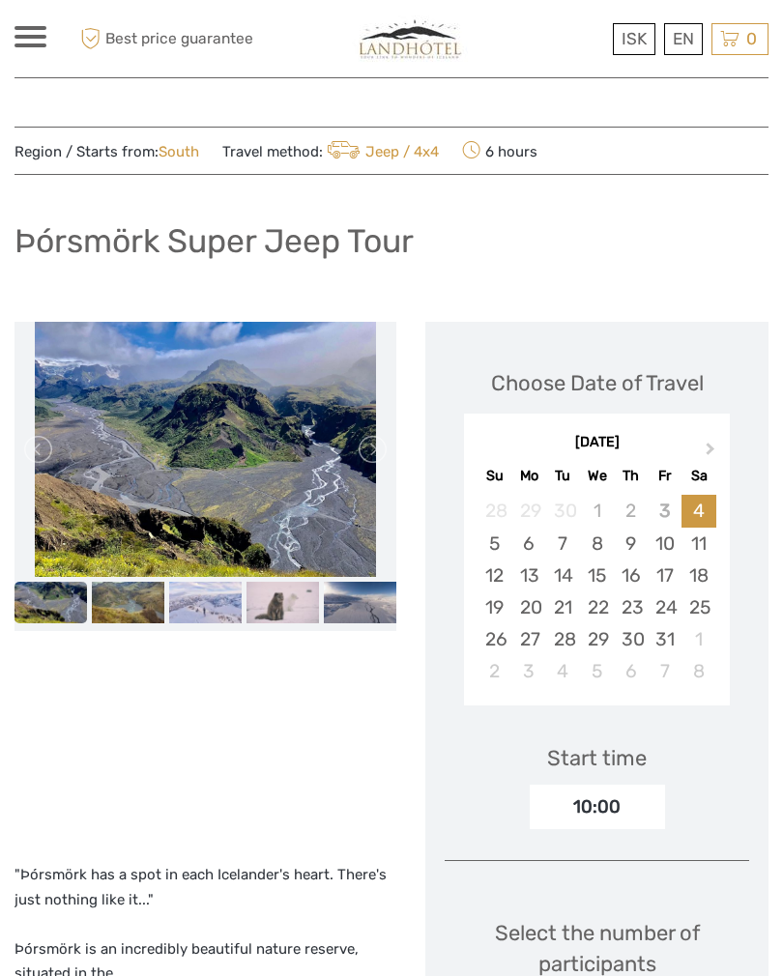
click at [140, 583] on img at bounding box center [128, 601] width 72 height 41
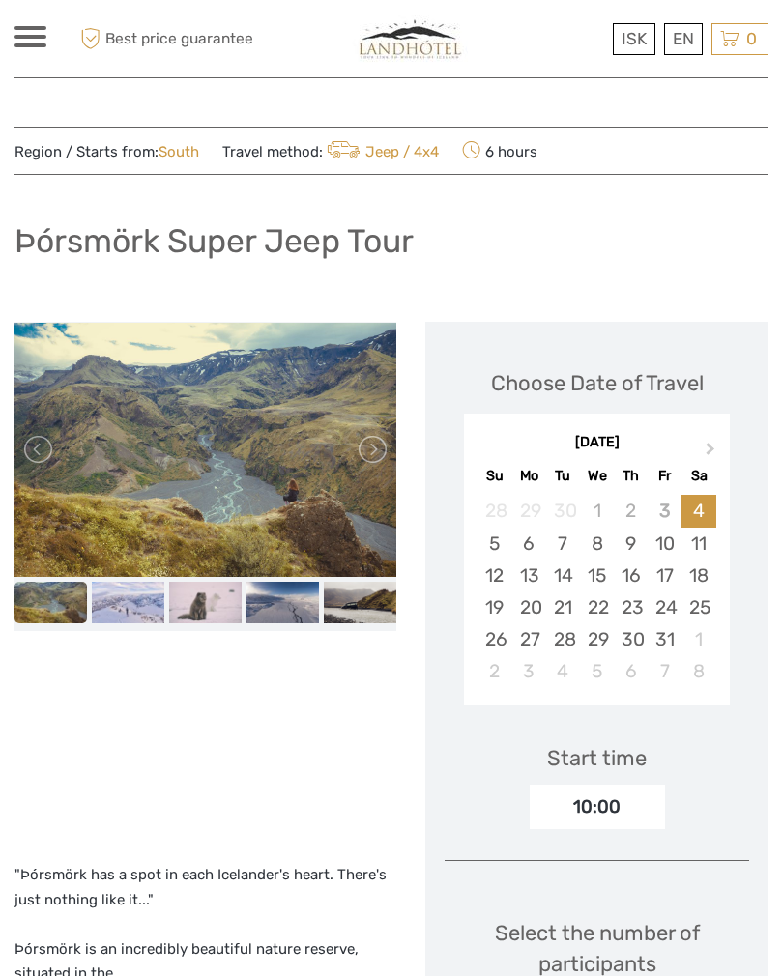
click at [118, 589] on img at bounding box center [128, 601] width 72 height 41
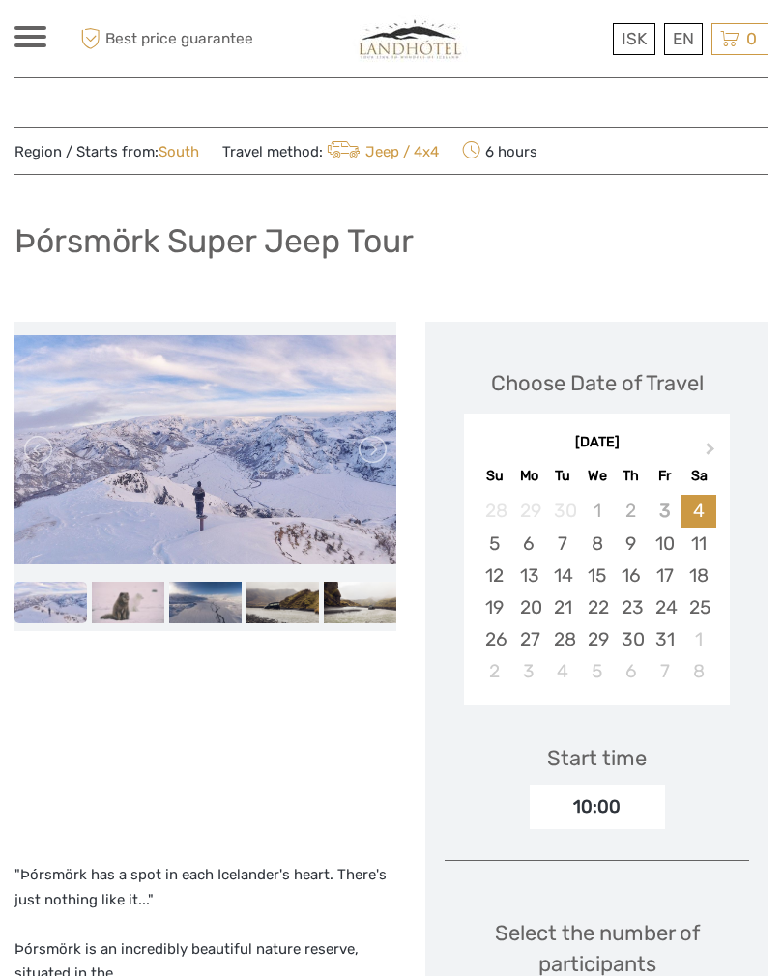
click at [109, 588] on img at bounding box center [128, 601] width 72 height 41
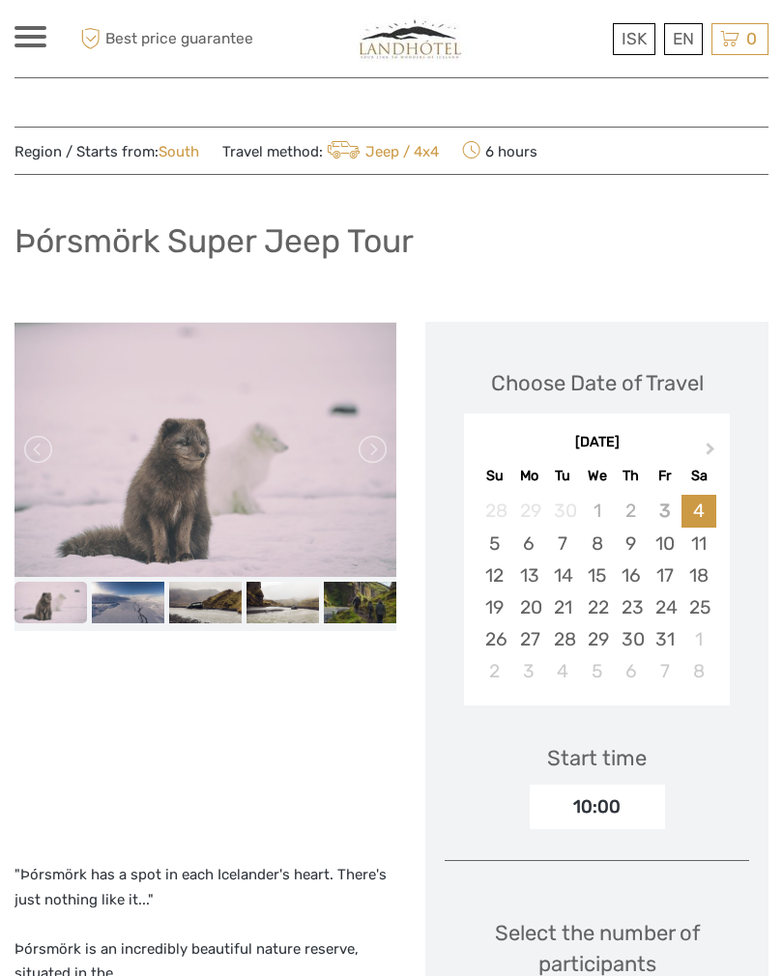
click at [118, 591] on img at bounding box center [128, 601] width 72 height 41
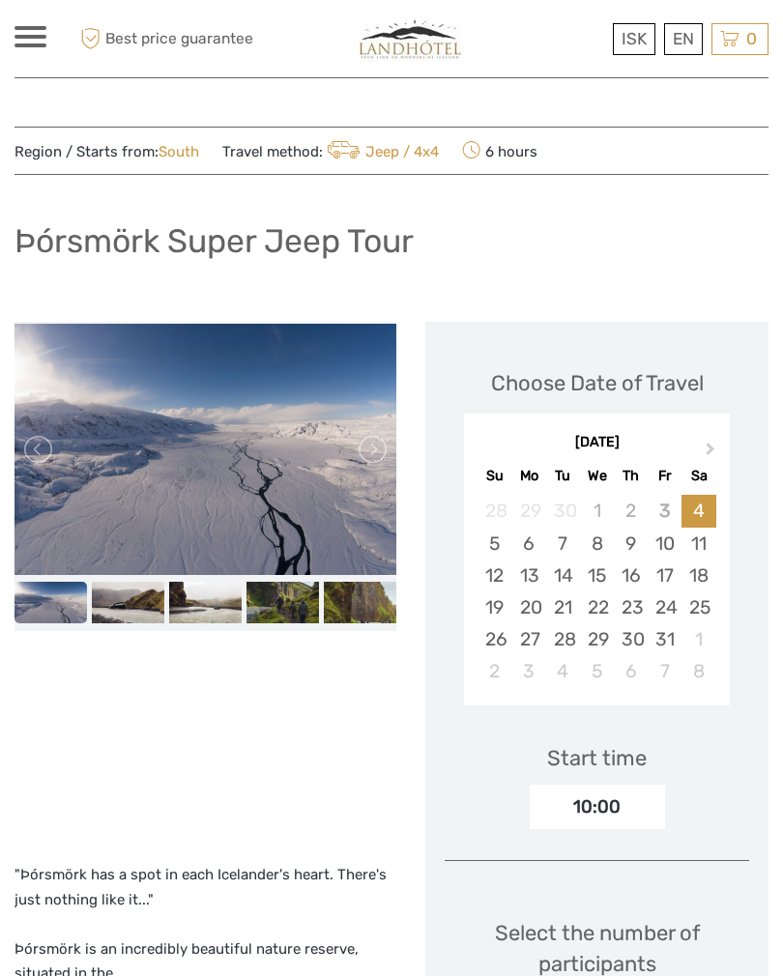
click at [121, 589] on img at bounding box center [128, 601] width 72 height 41
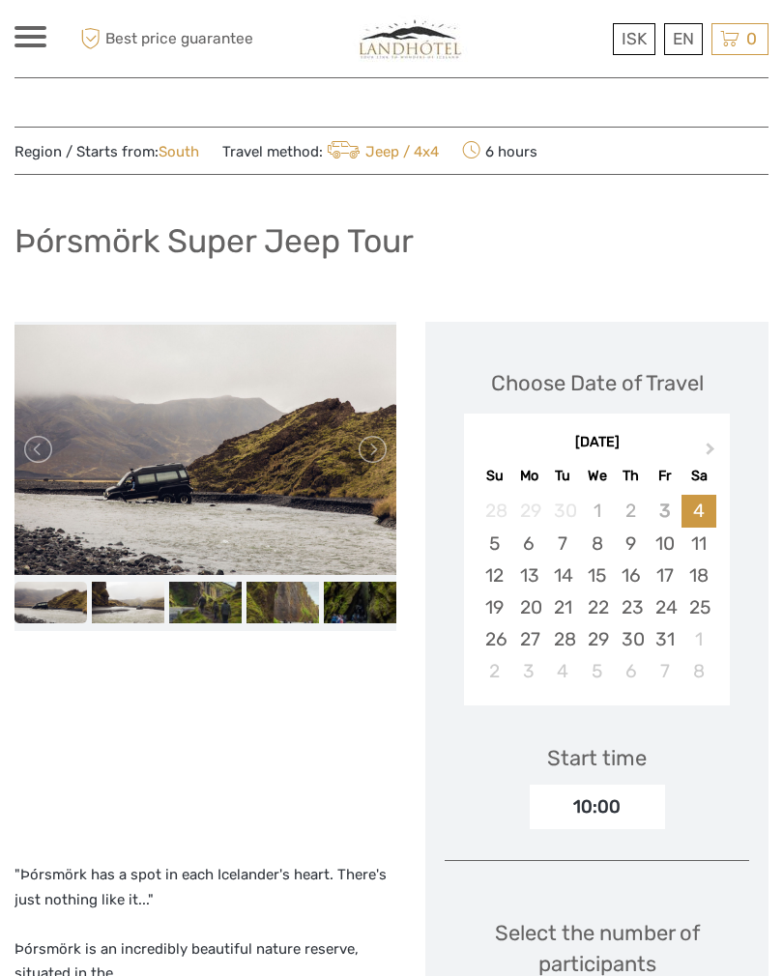
click at [110, 572] on img at bounding box center [205, 448] width 382 height 249
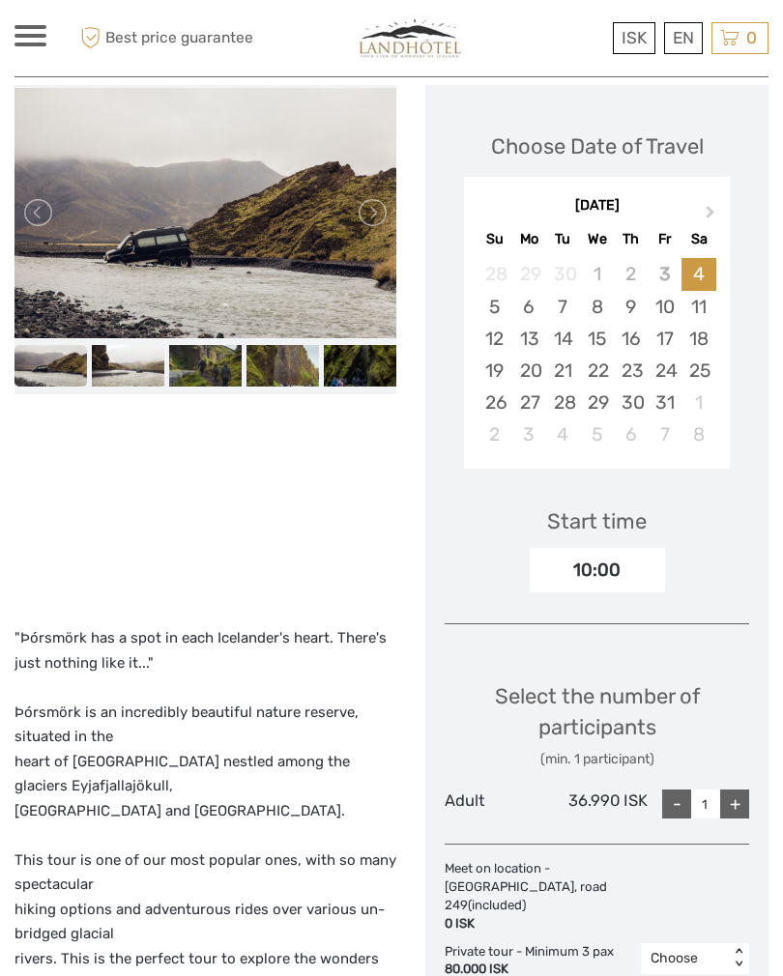
scroll to position [234, 0]
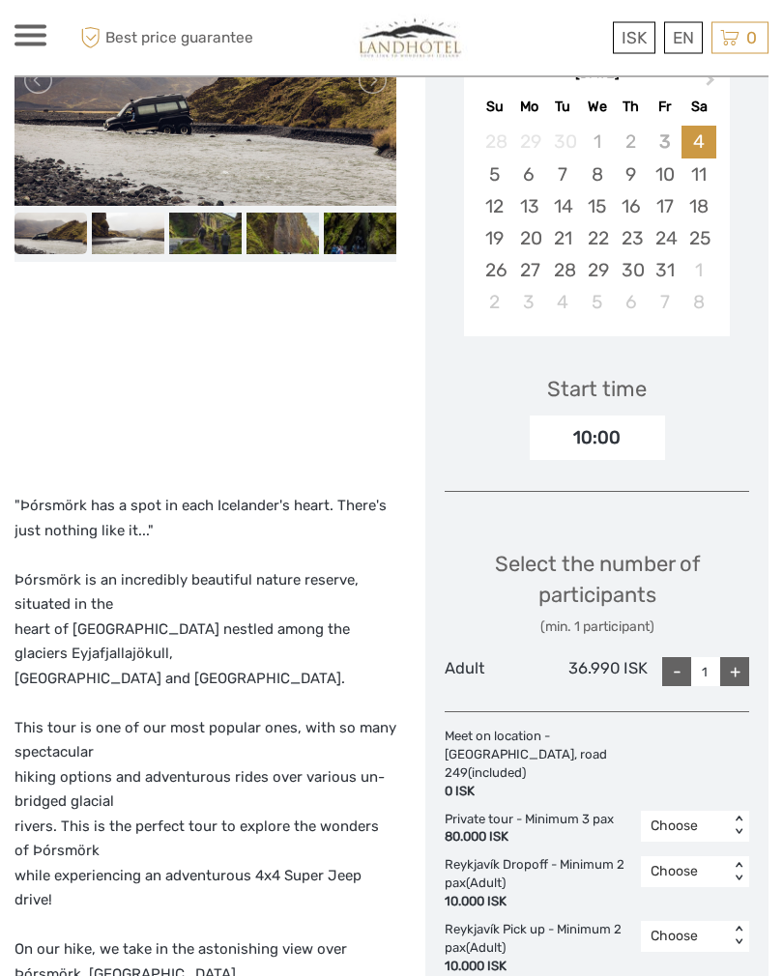
click at [735, 674] on div "+" at bounding box center [734, 672] width 29 height 29
click at [720, 659] on div "+" at bounding box center [734, 671] width 29 height 29
click at [735, 668] on div "+" at bounding box center [734, 671] width 29 height 29
type input "4"
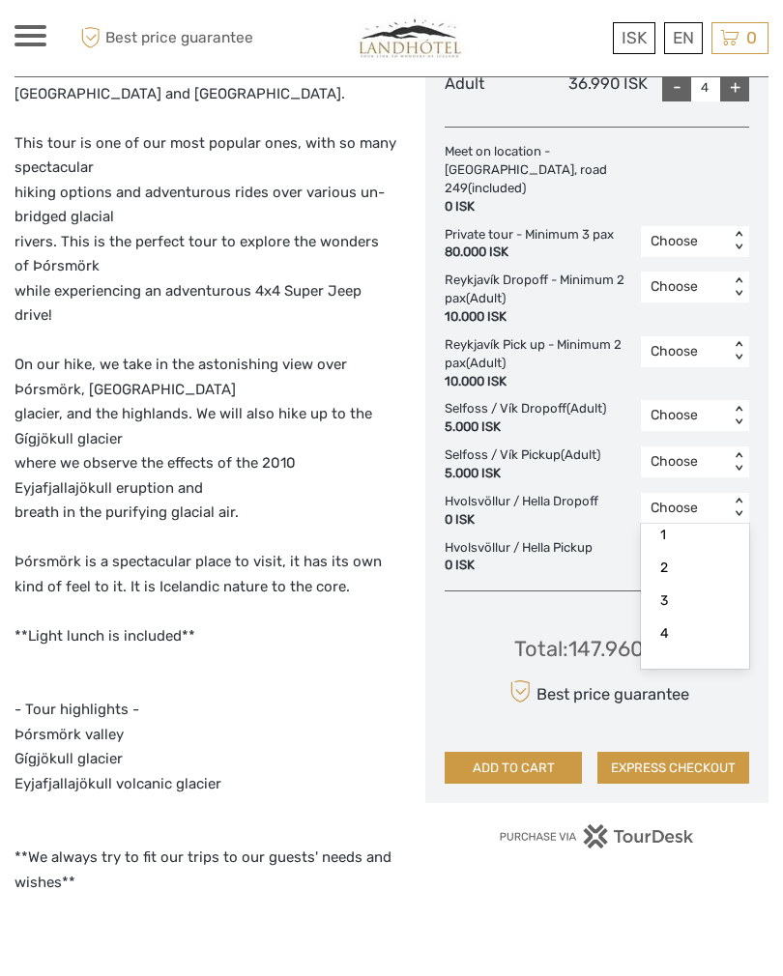
scroll to position [56, 0]
click at [699, 617] on div "4" at bounding box center [694, 633] width 89 height 33
click at [699, 664] on div "4" at bounding box center [694, 680] width 89 height 33
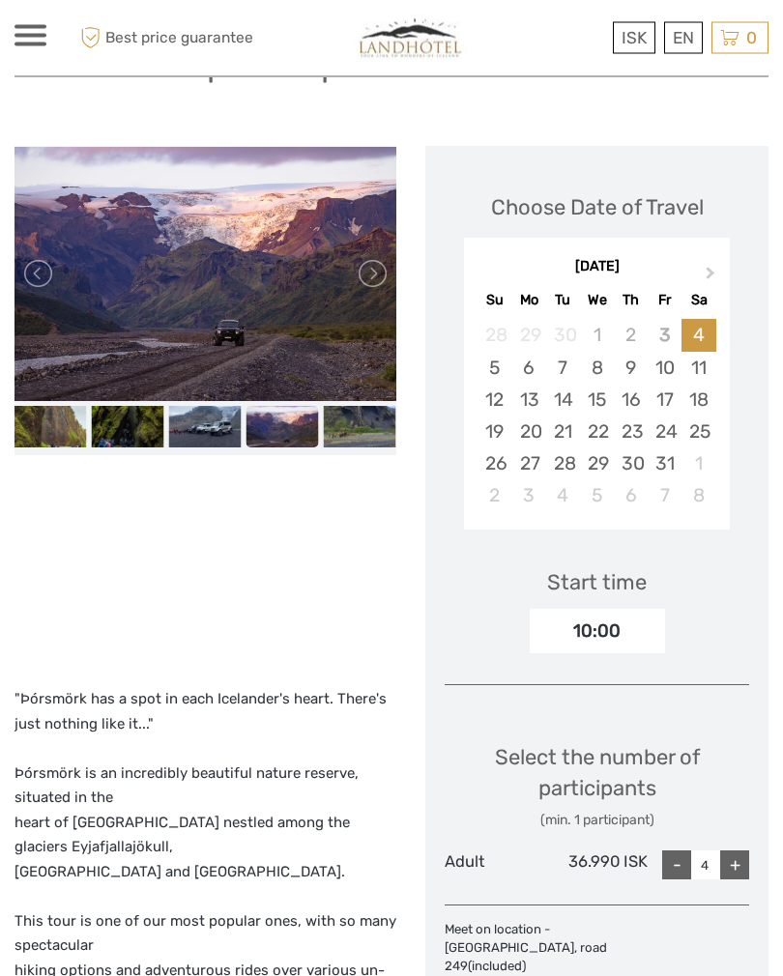
scroll to position [0, 0]
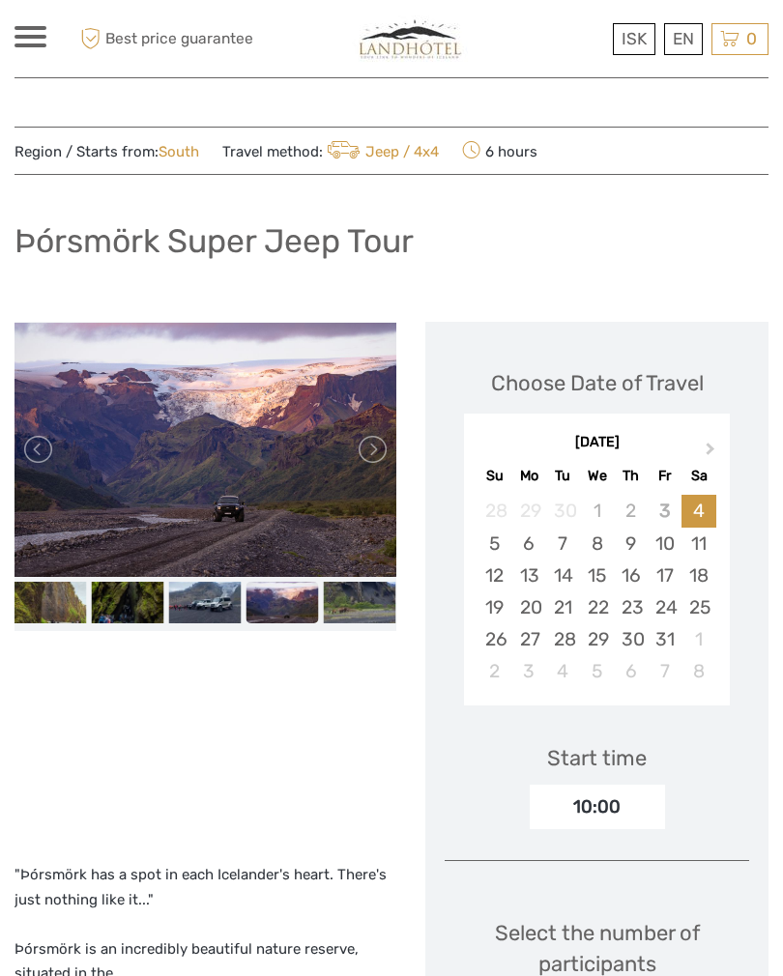
click at [122, 595] on img at bounding box center [128, 601] width 72 height 41
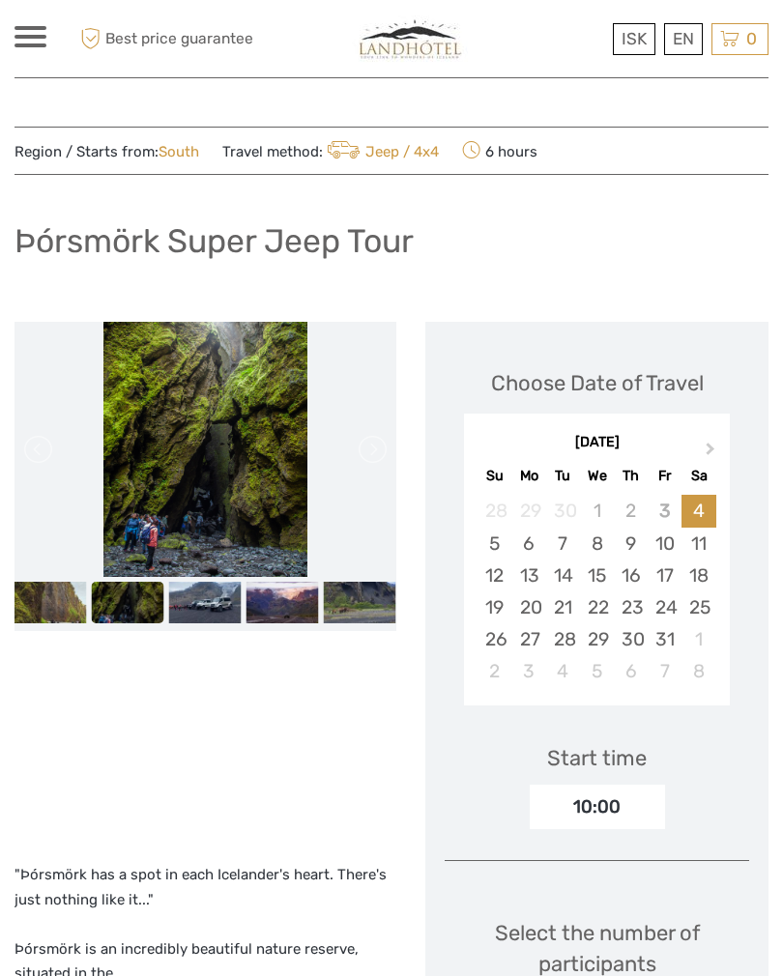
click at [190, 587] on img at bounding box center [205, 601] width 72 height 41
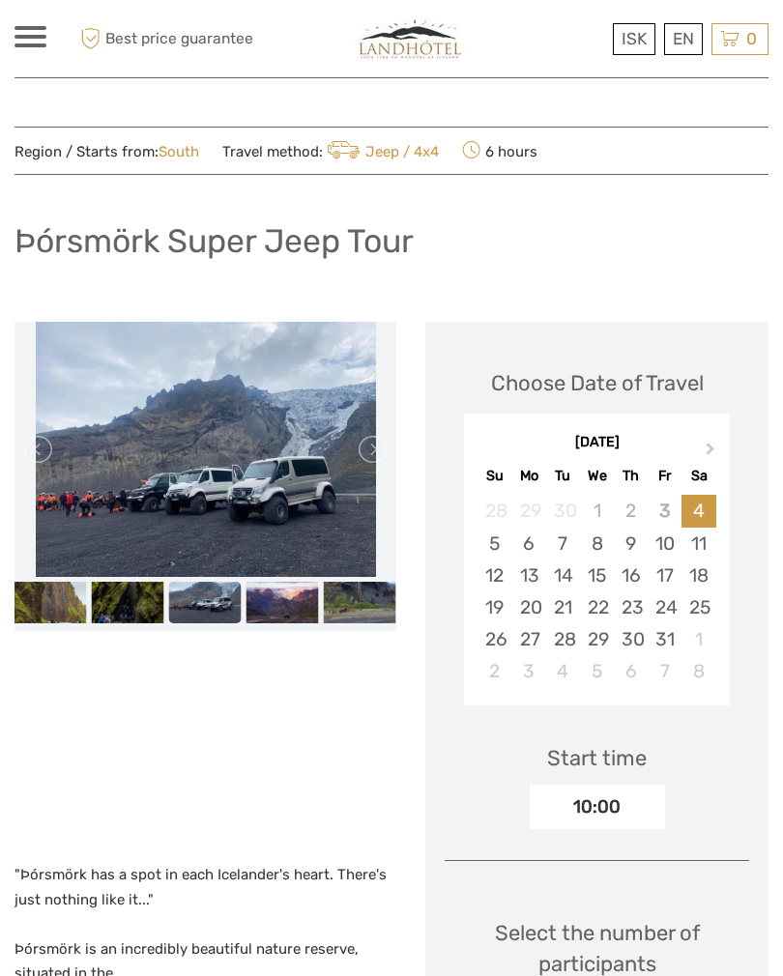
click at [255, 596] on img at bounding box center [282, 601] width 72 height 41
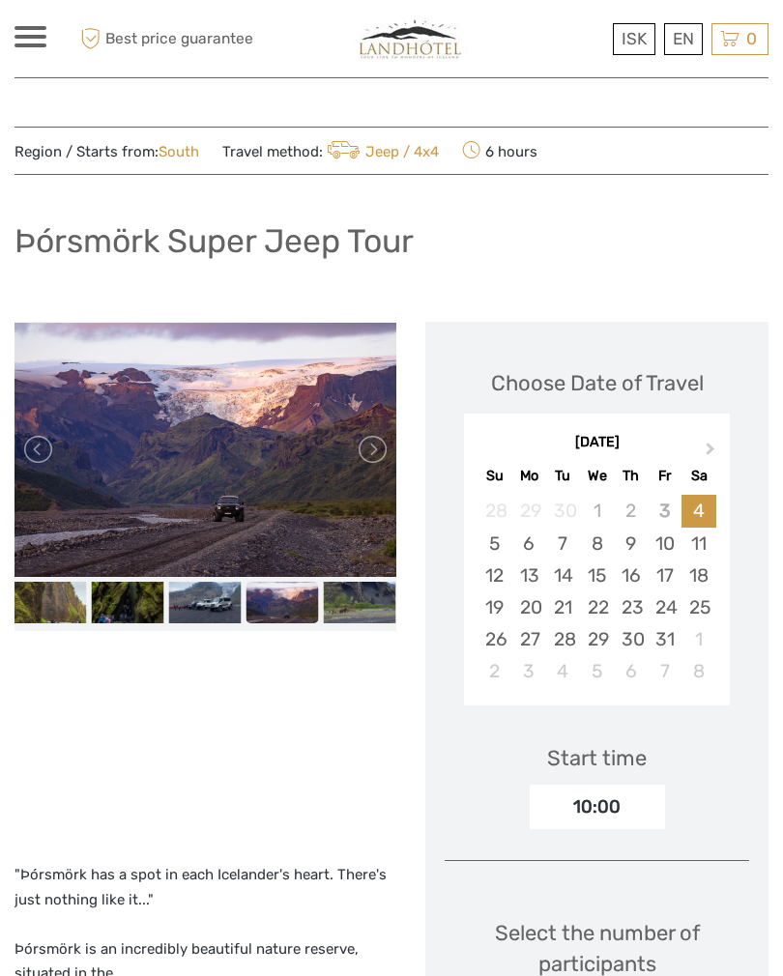
click at [186, 585] on img at bounding box center [205, 601] width 72 height 41
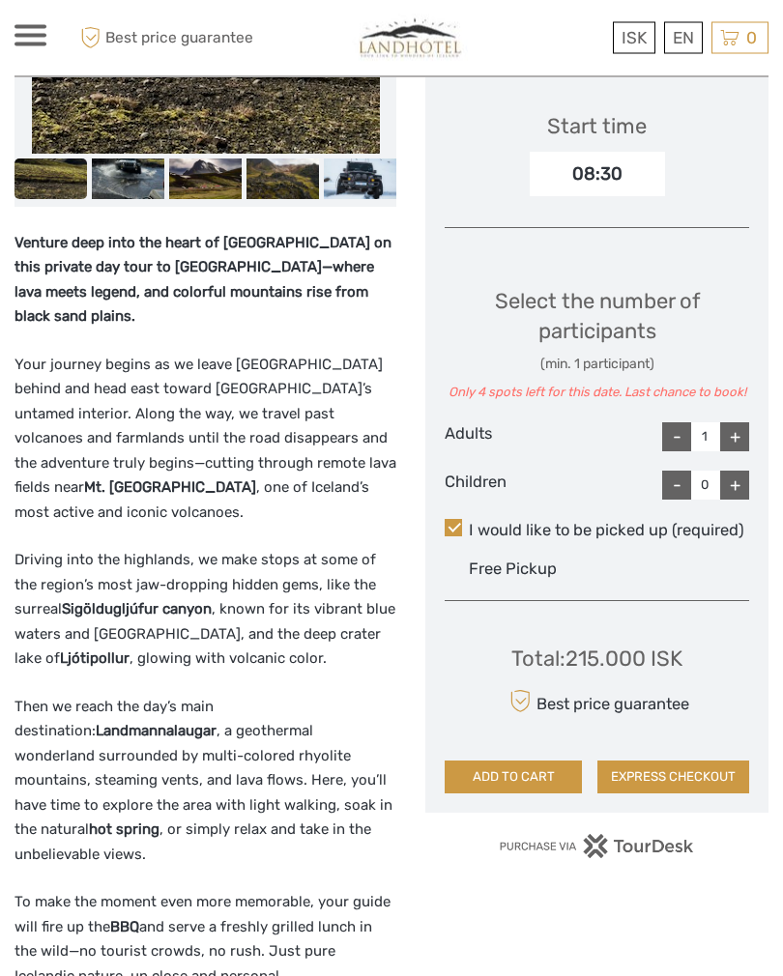
scroll to position [670, 0]
click at [729, 422] on div "+" at bounding box center [734, 436] width 29 height 29
click at [739, 427] on div "+" at bounding box center [734, 436] width 29 height 29
click at [739, 426] on div "+" at bounding box center [734, 436] width 29 height 29
type input "4"
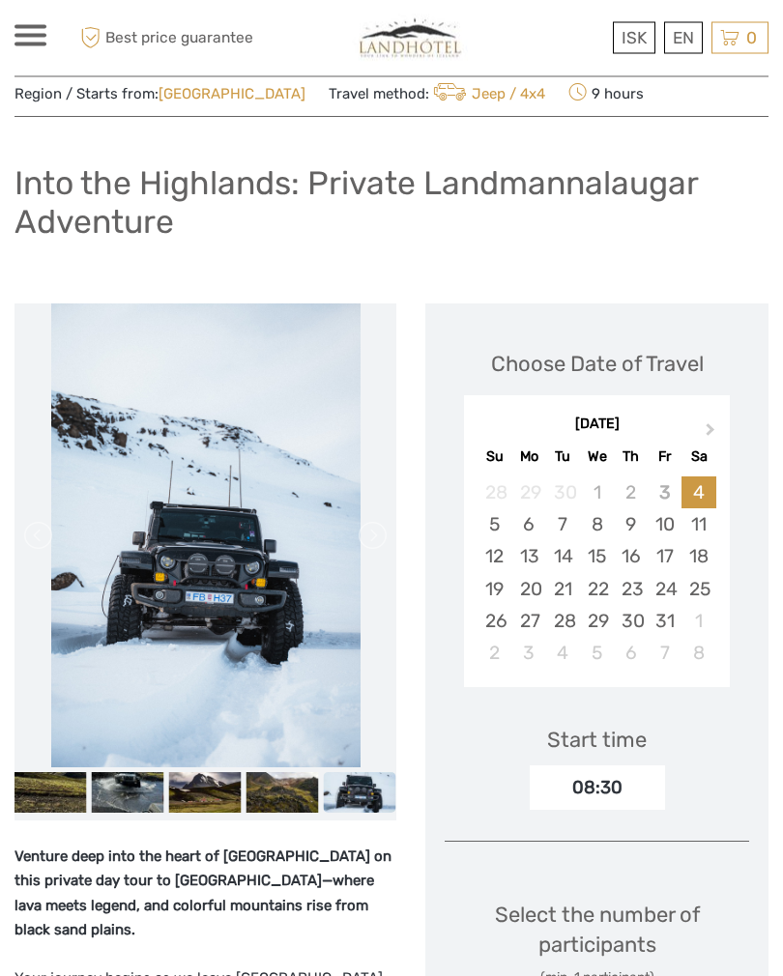
scroll to position [0, 0]
